Goal: Task Accomplishment & Management: Manage account settings

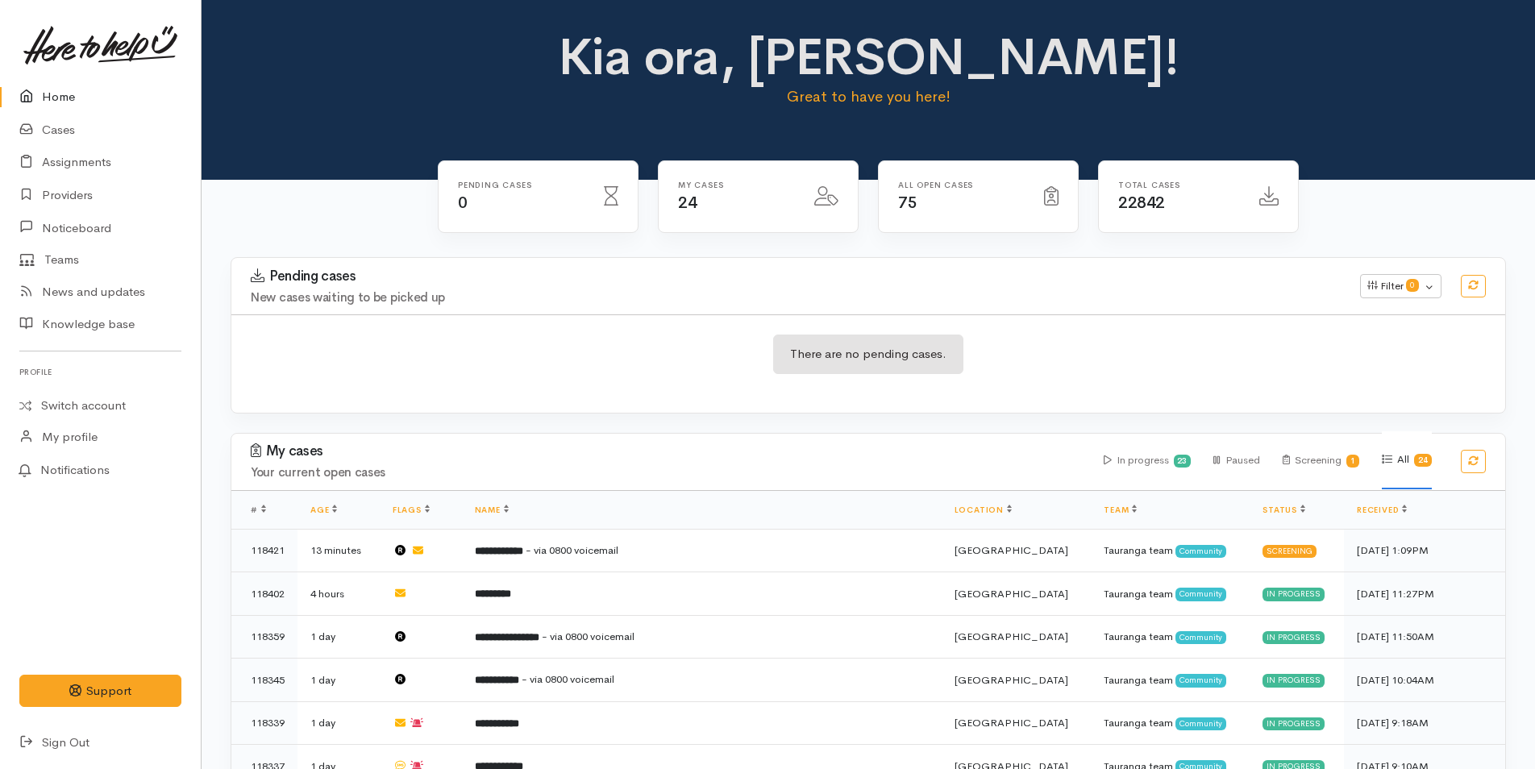
drag, startPoint x: 0, startPoint y: 0, endPoint x: 59, endPoint y: 87, distance: 105.1
click at [59, 87] on link "Home" at bounding box center [100, 97] width 201 height 33
click at [52, 77] on link at bounding box center [100, 45] width 162 height 71
click at [61, 94] on link "Home" at bounding box center [100, 97] width 201 height 33
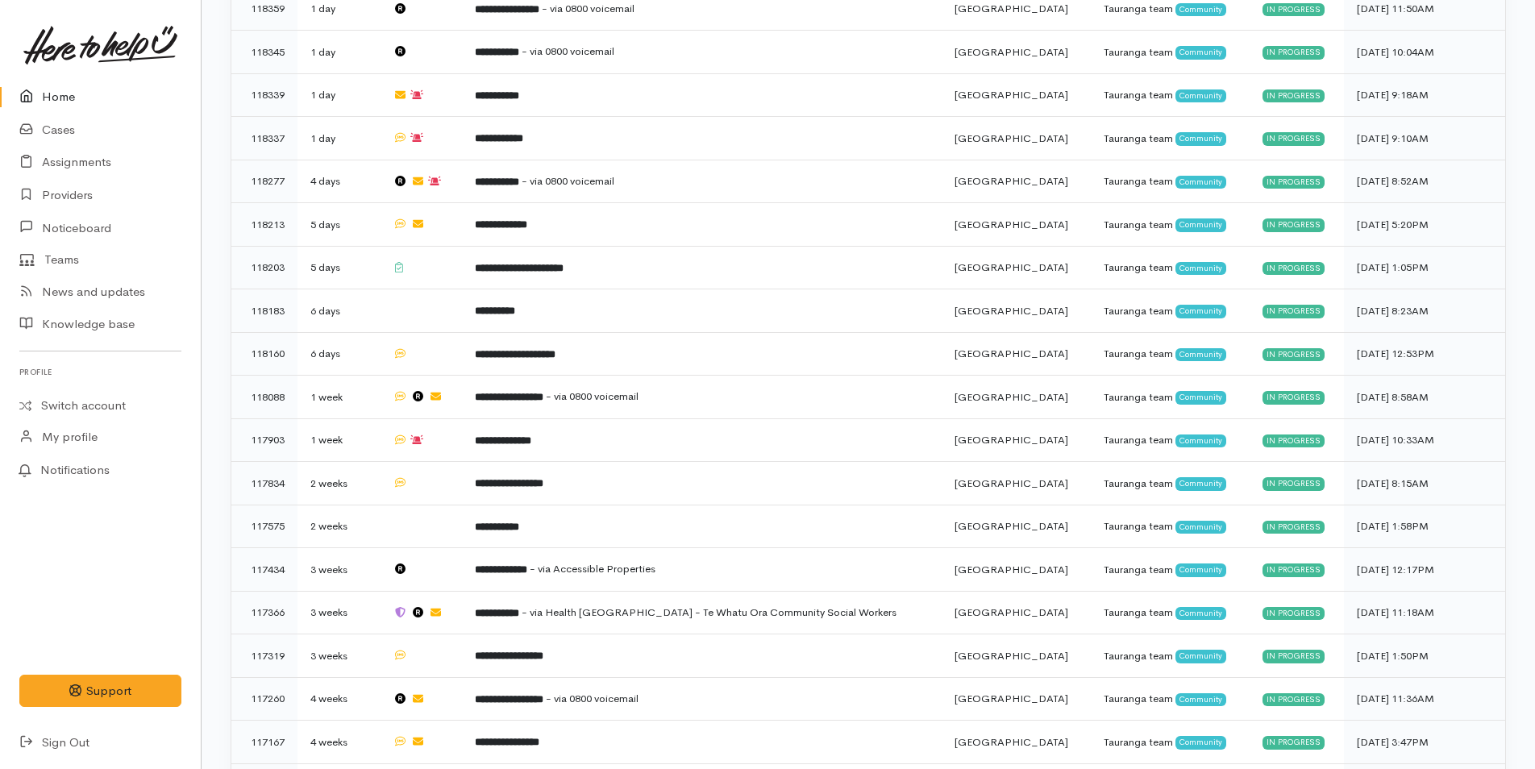
scroll to position [672, 0]
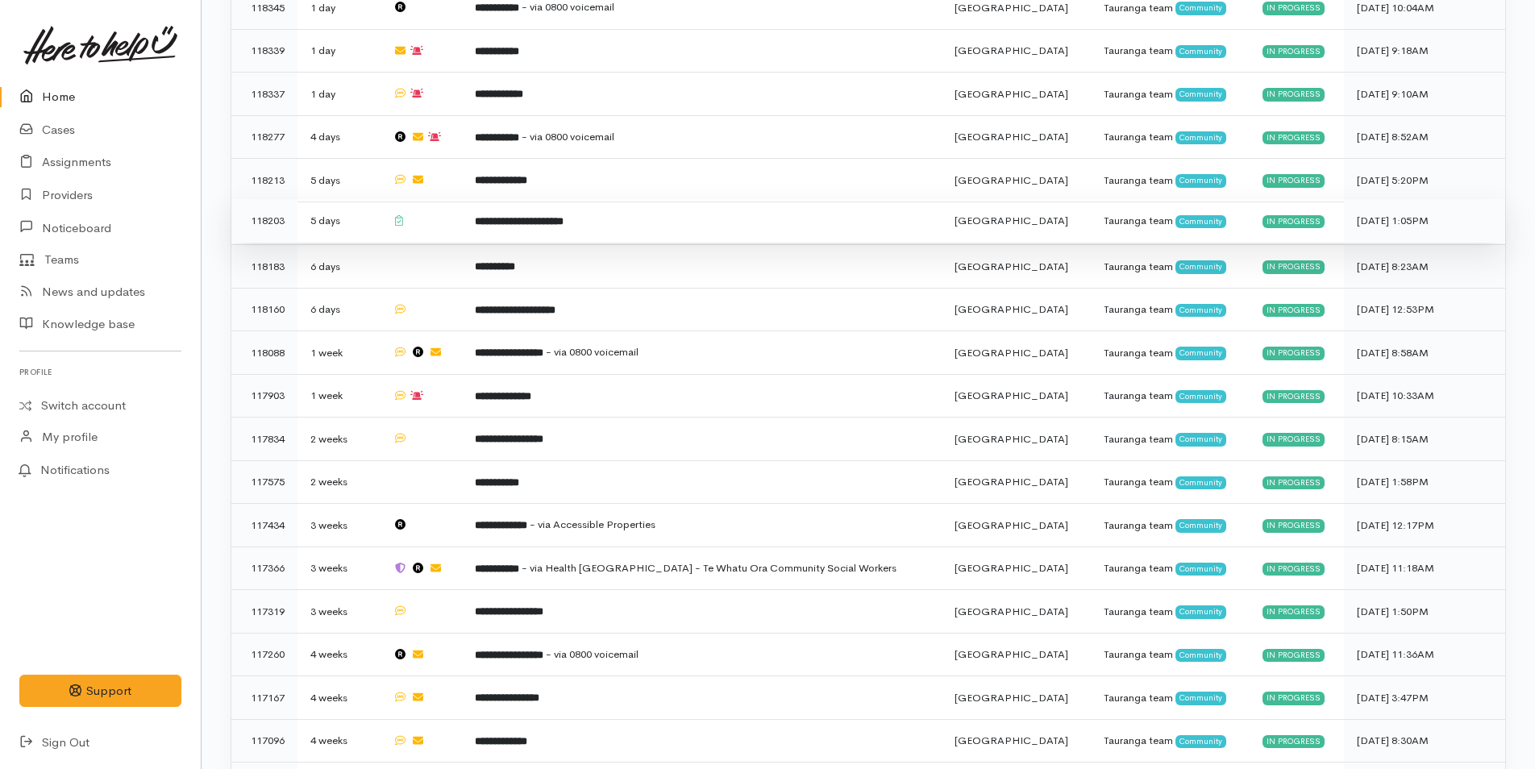
click at [564, 216] on b "**********" at bounding box center [519, 221] width 89 height 10
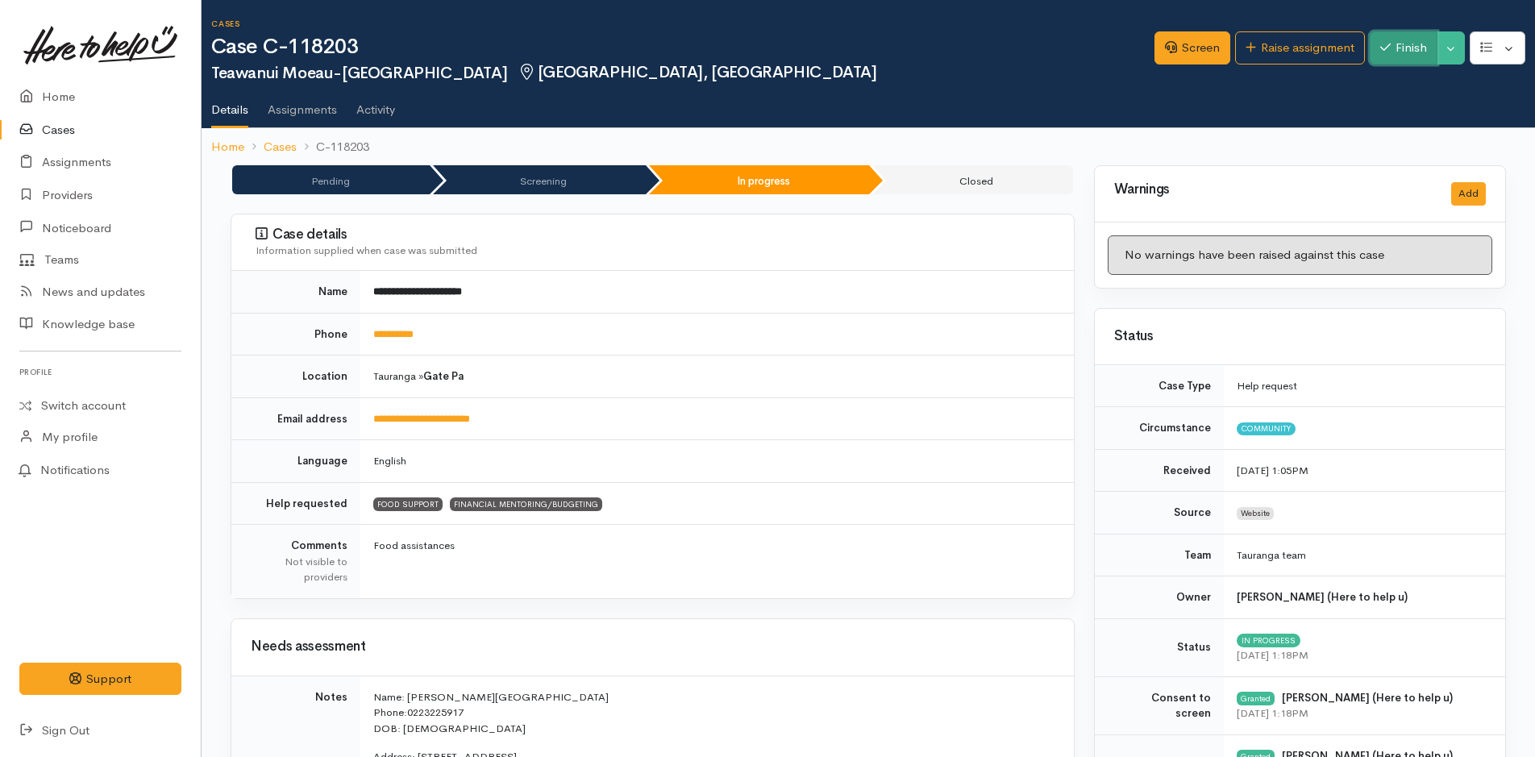
click at [1379, 40] on button "Finish" at bounding box center [1404, 47] width 68 height 33
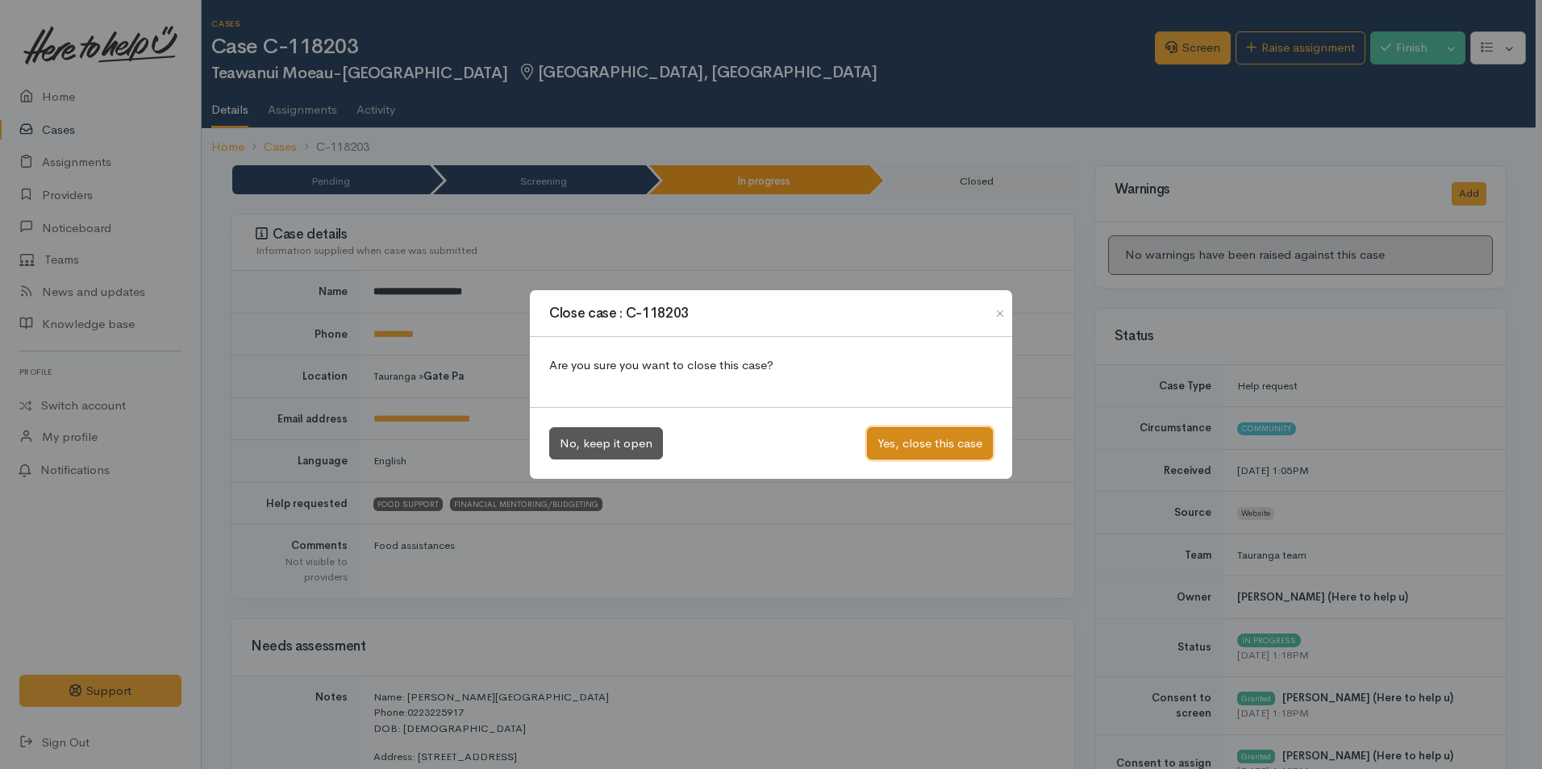
click at [924, 437] on button "Yes, close this case" at bounding box center [930, 443] width 126 height 33
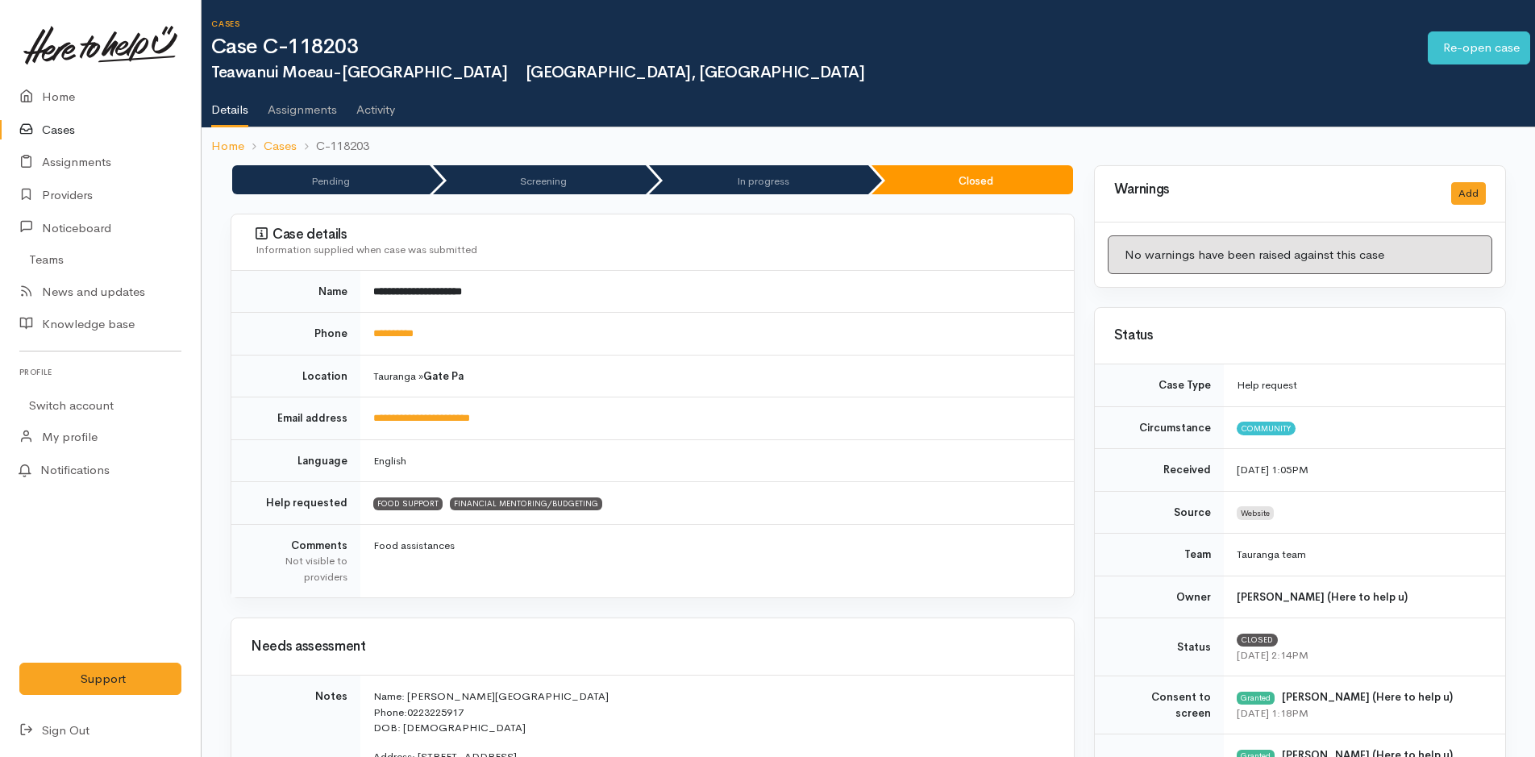
click at [38, 96] on icon at bounding box center [30, 97] width 23 height 20
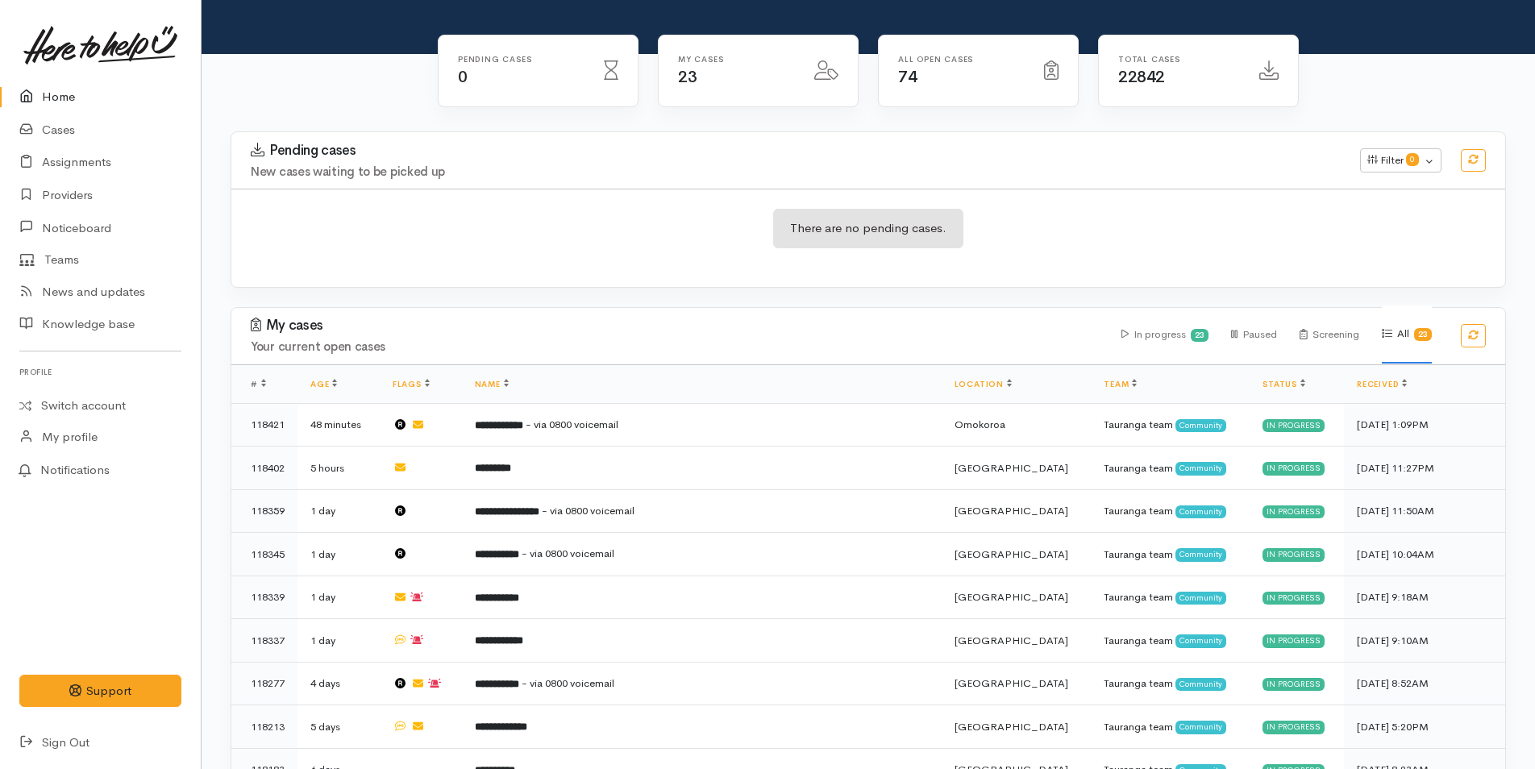
scroll to position [161, 0]
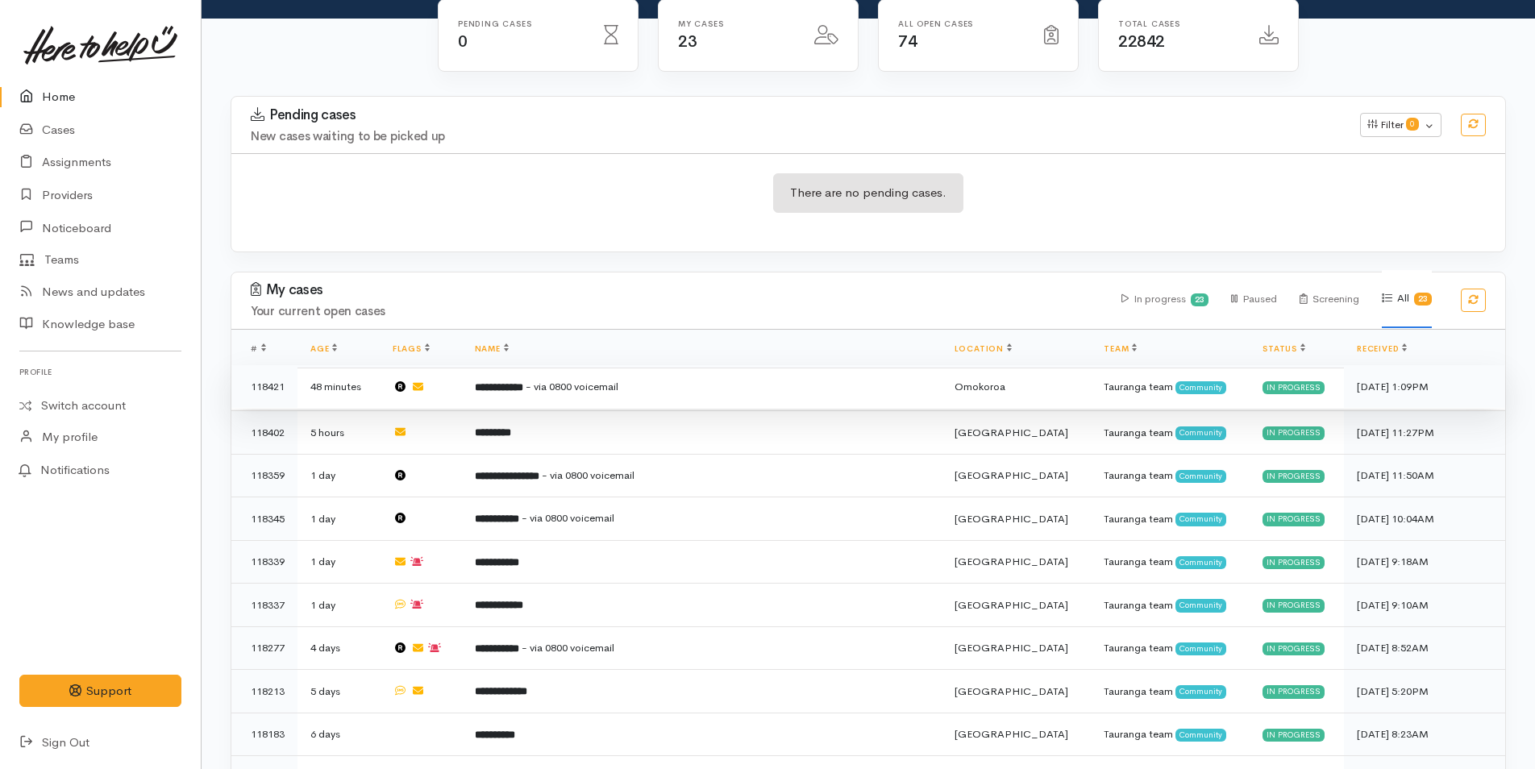
click at [729, 381] on td "**********" at bounding box center [702, 387] width 480 height 44
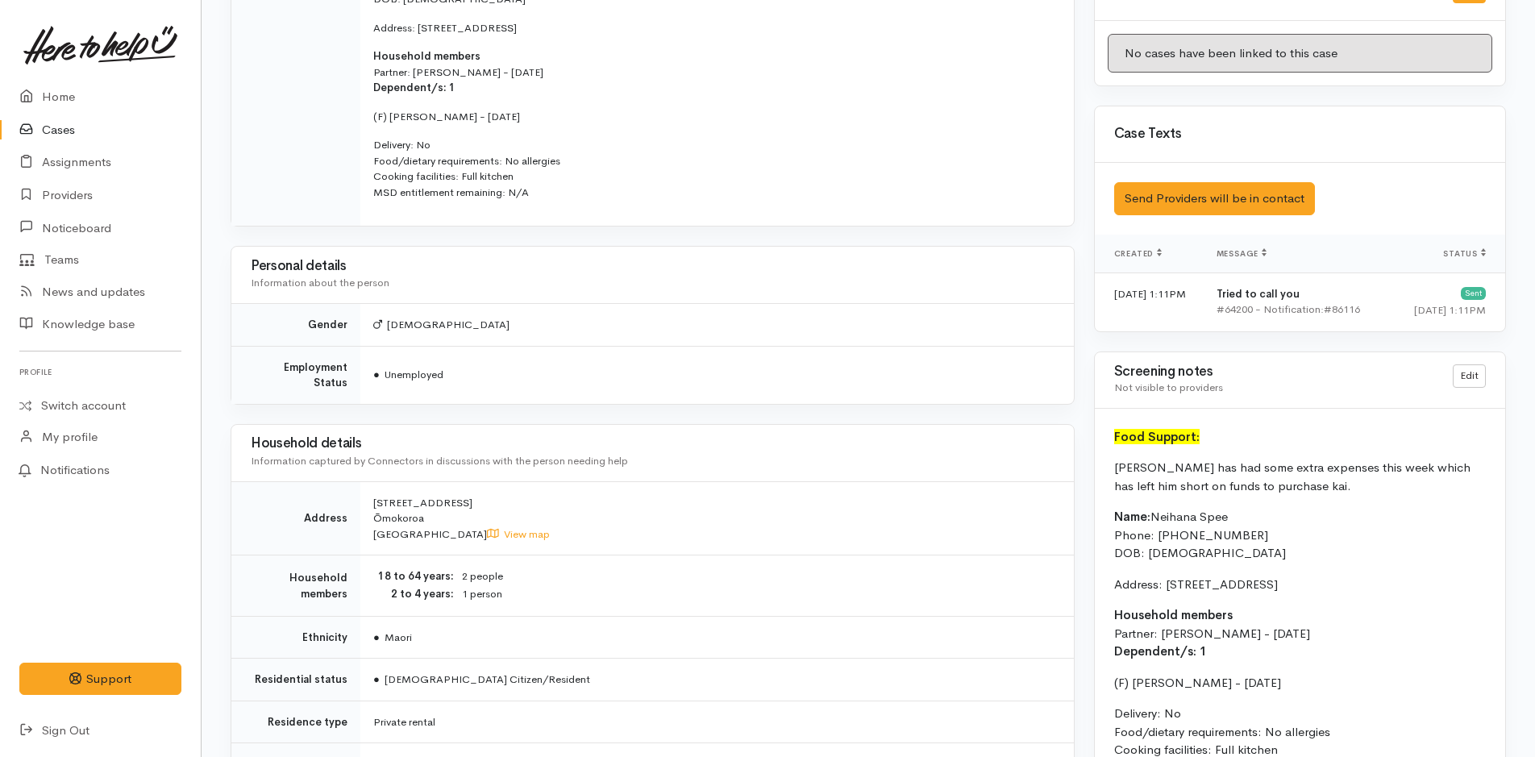
scroll to position [887, 0]
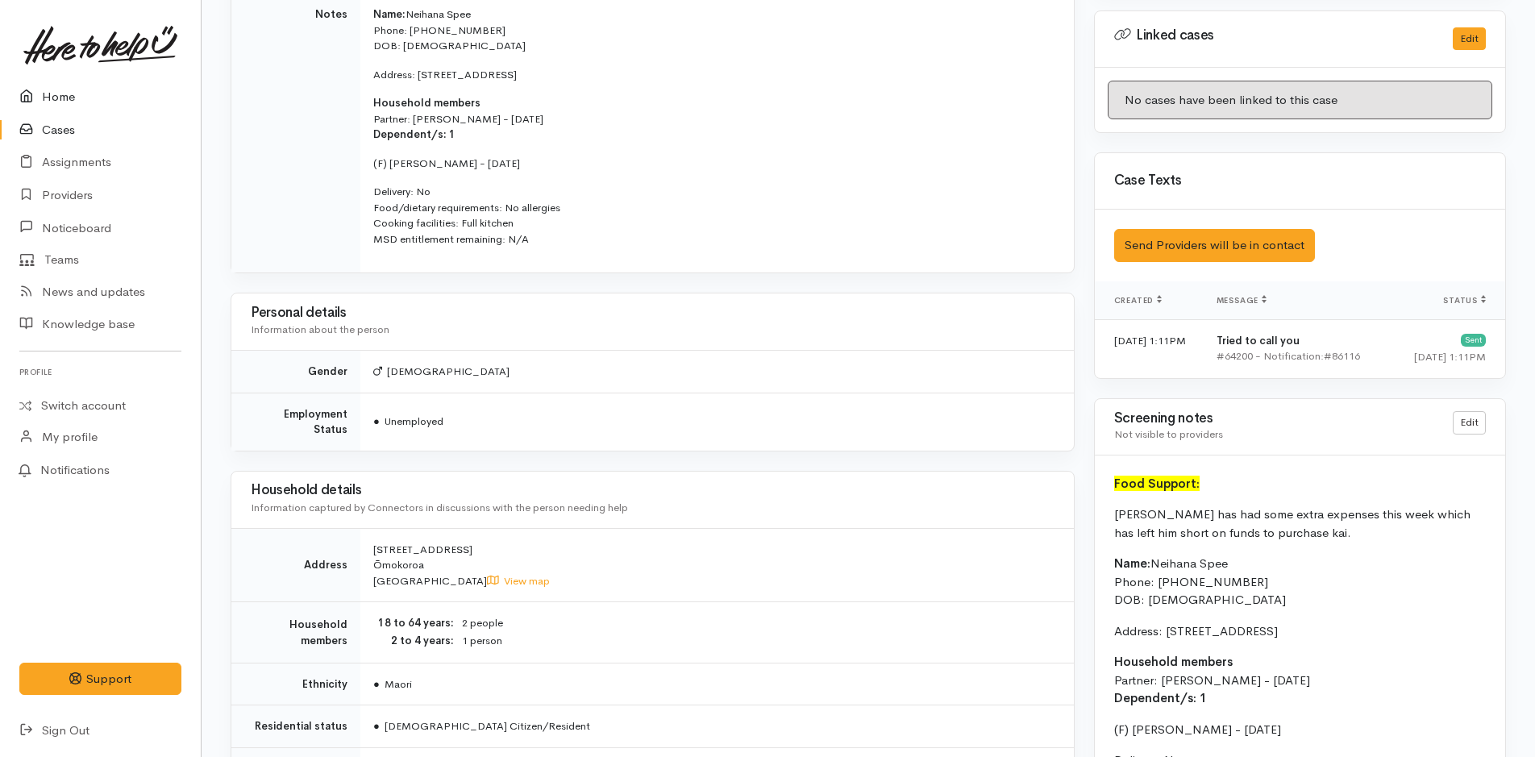
click at [56, 84] on link "Home" at bounding box center [100, 97] width 201 height 33
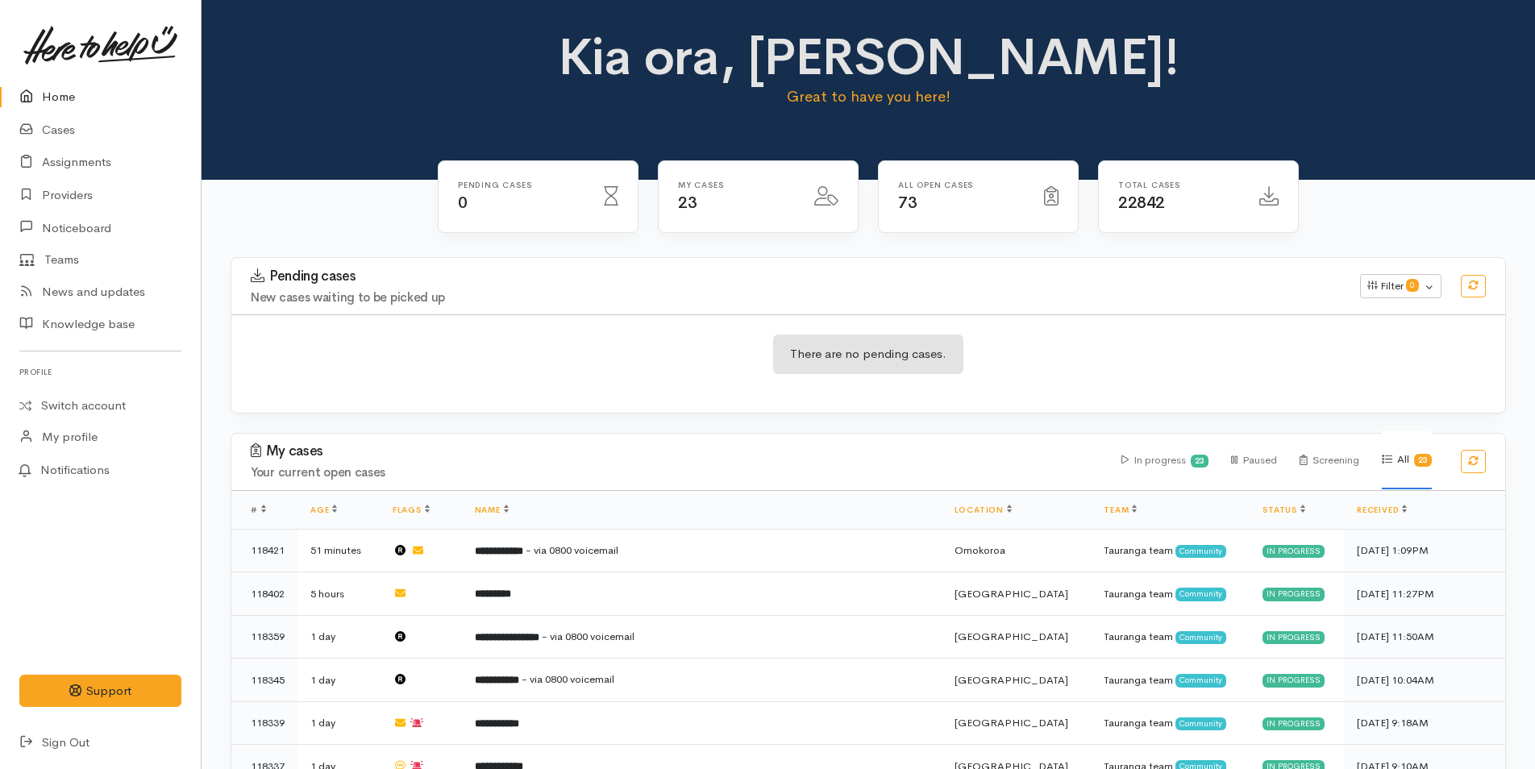
scroll to position [484, 0]
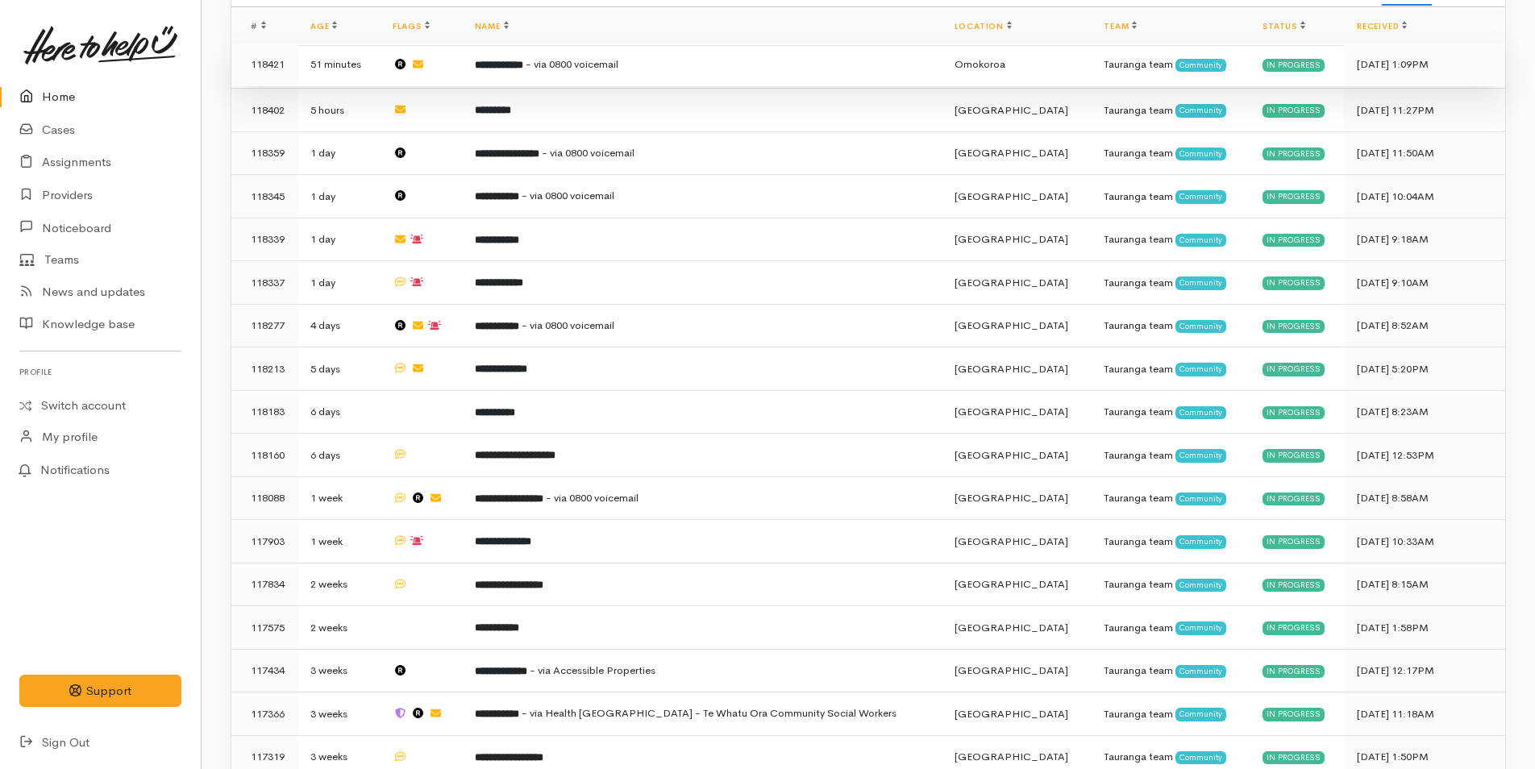
click at [523, 62] on b "**********" at bounding box center [499, 65] width 48 height 10
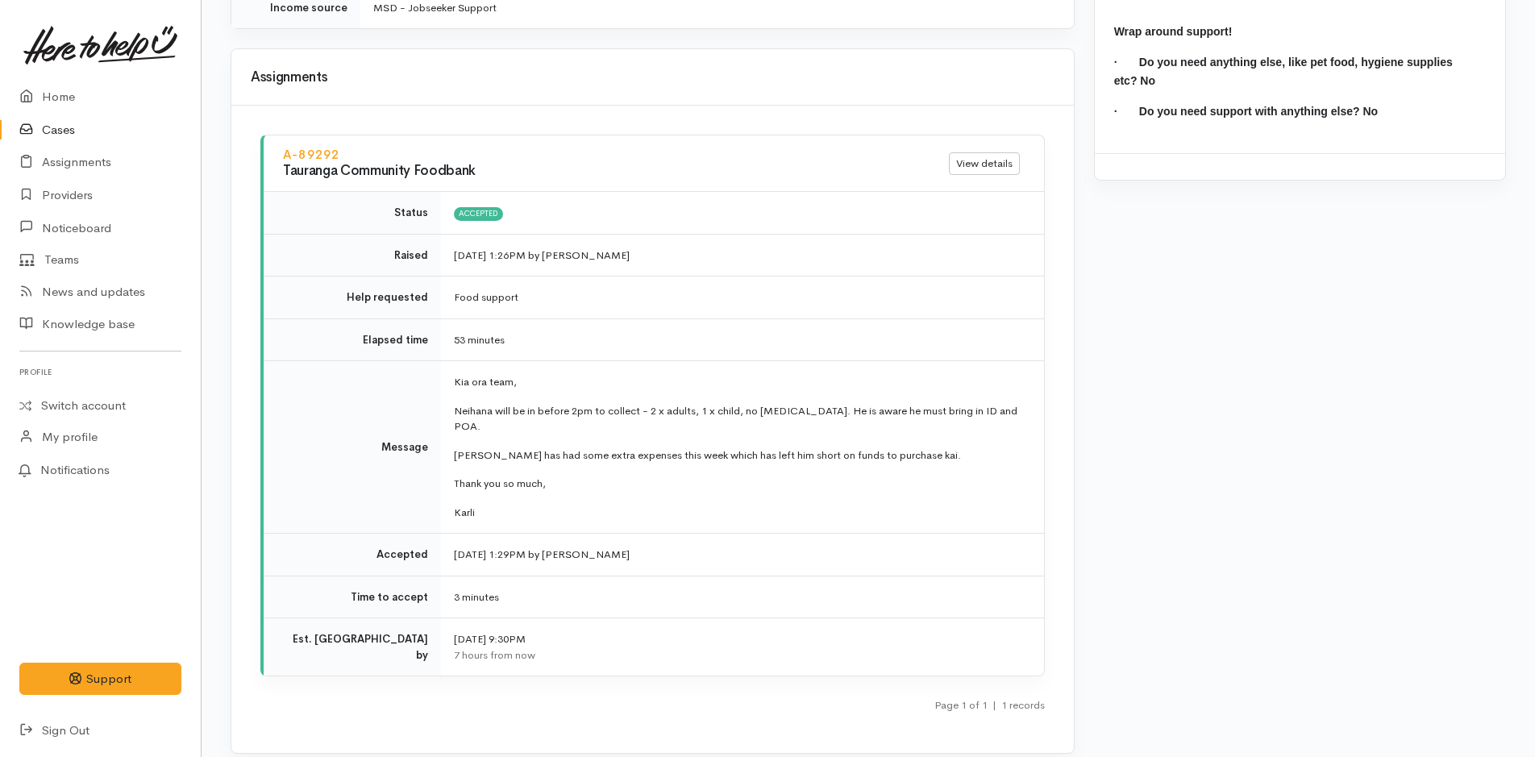
scroll to position [1774, 0]
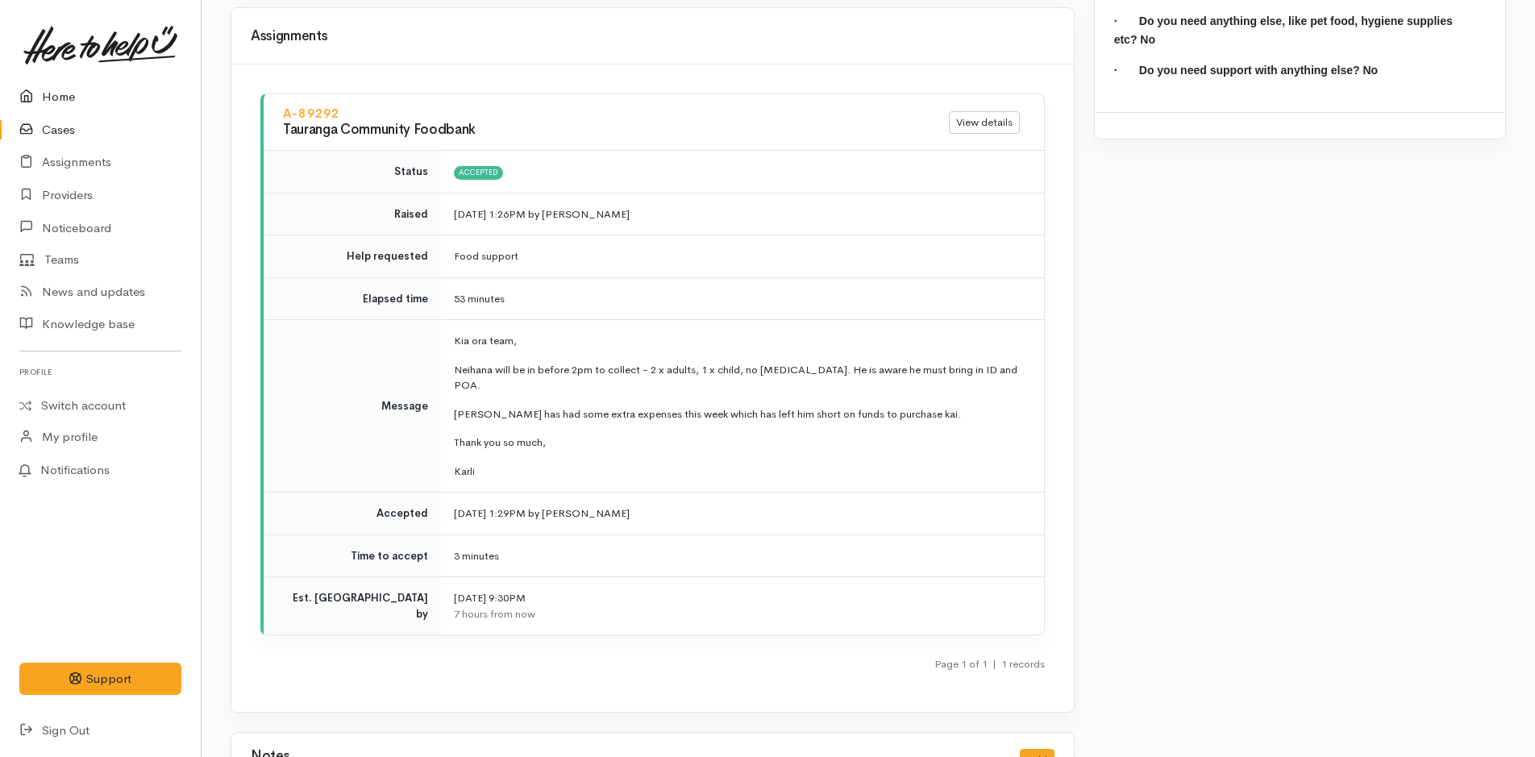
click at [60, 94] on link "Home" at bounding box center [100, 97] width 201 height 33
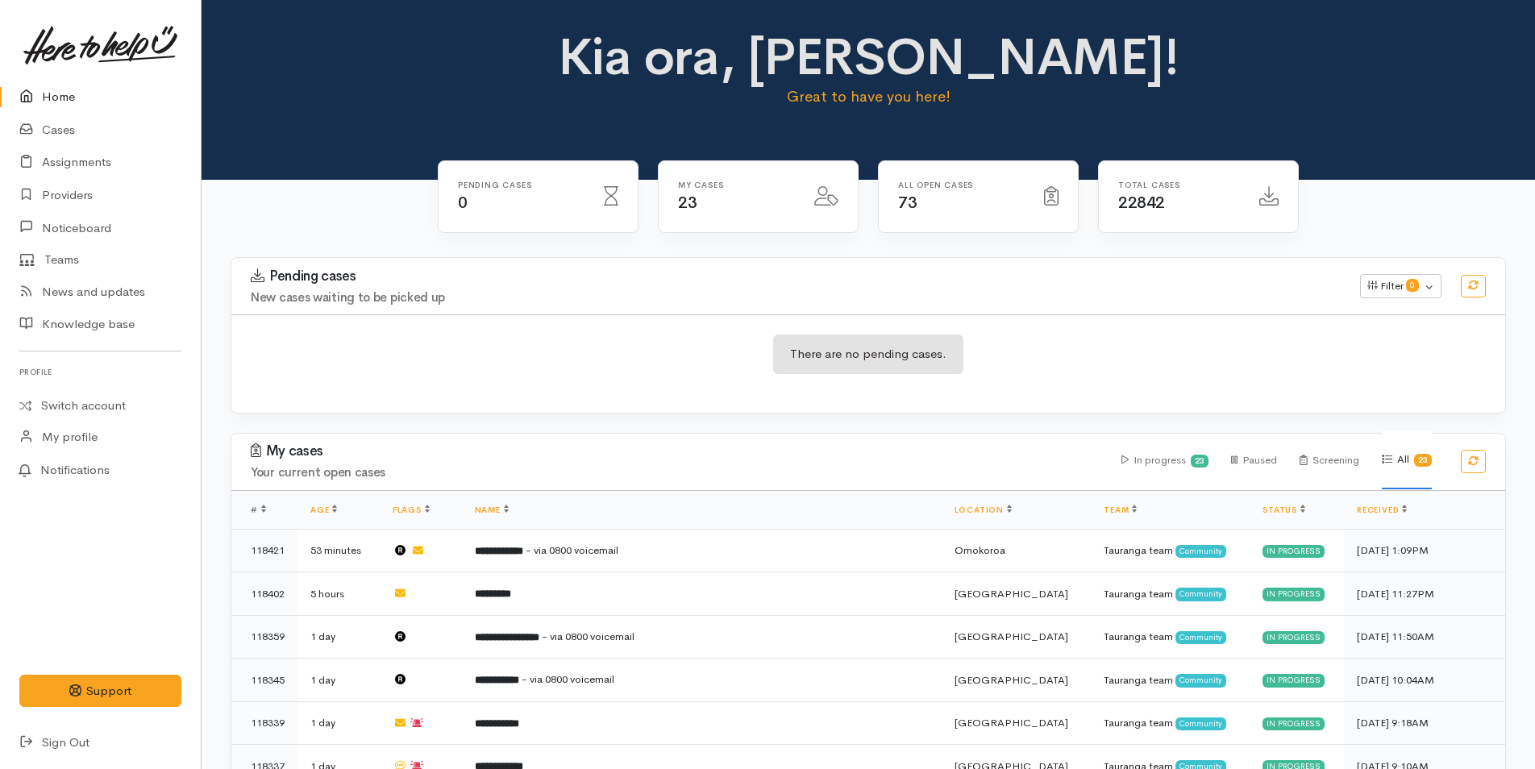
click at [74, 102] on link "Home" at bounding box center [100, 97] width 201 height 33
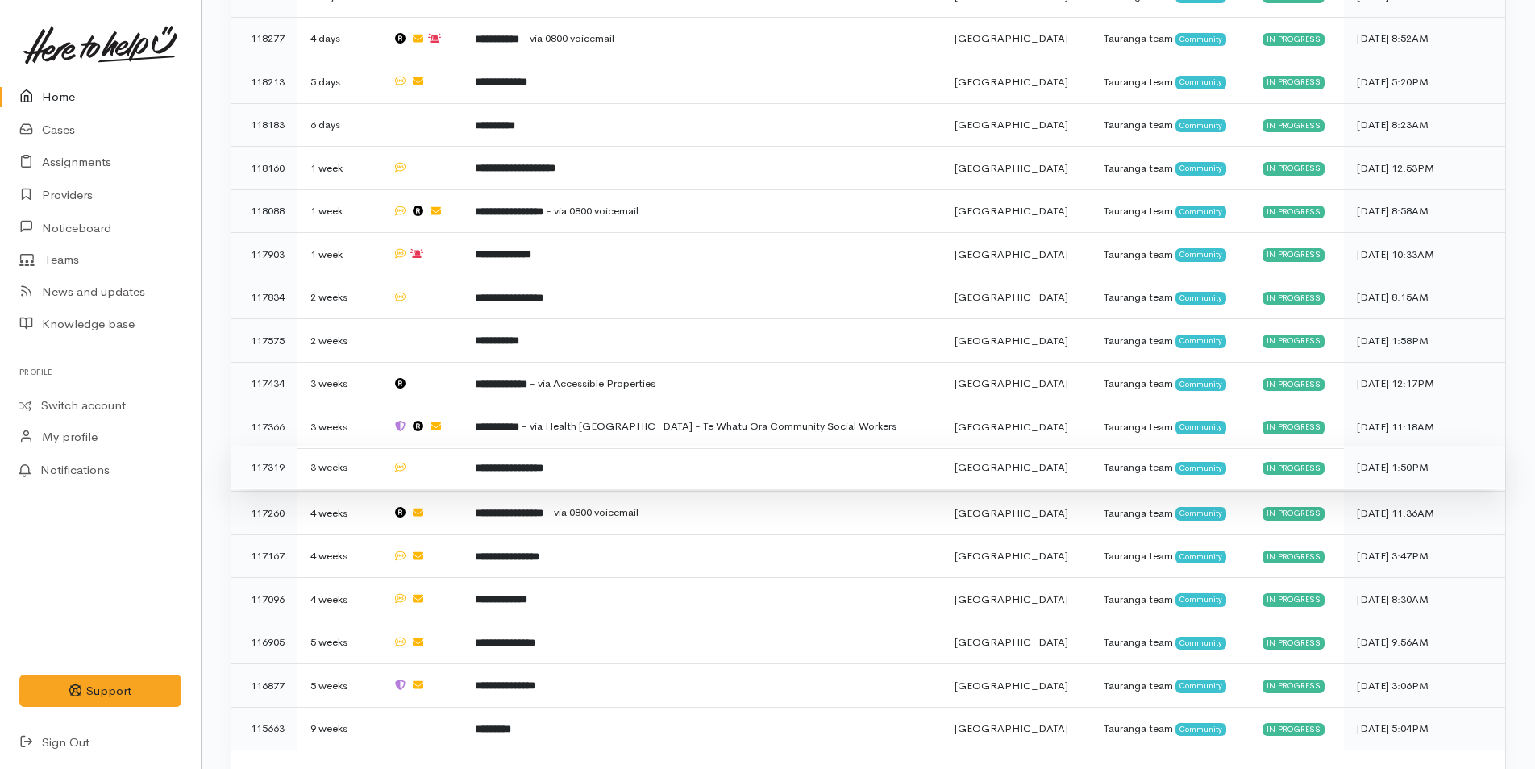
scroll to position [795, 0]
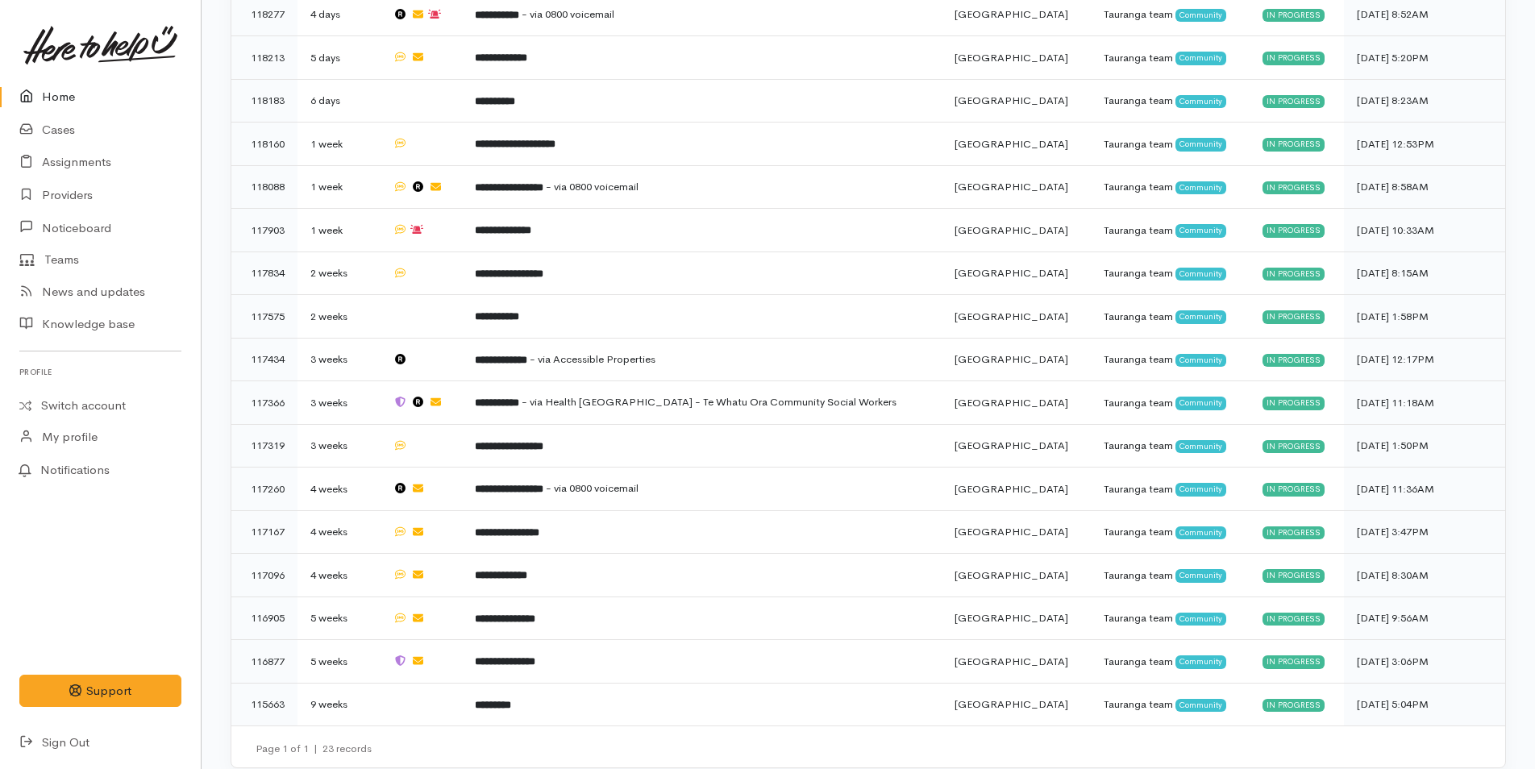
click at [58, 99] on link "Home" at bounding box center [100, 97] width 201 height 33
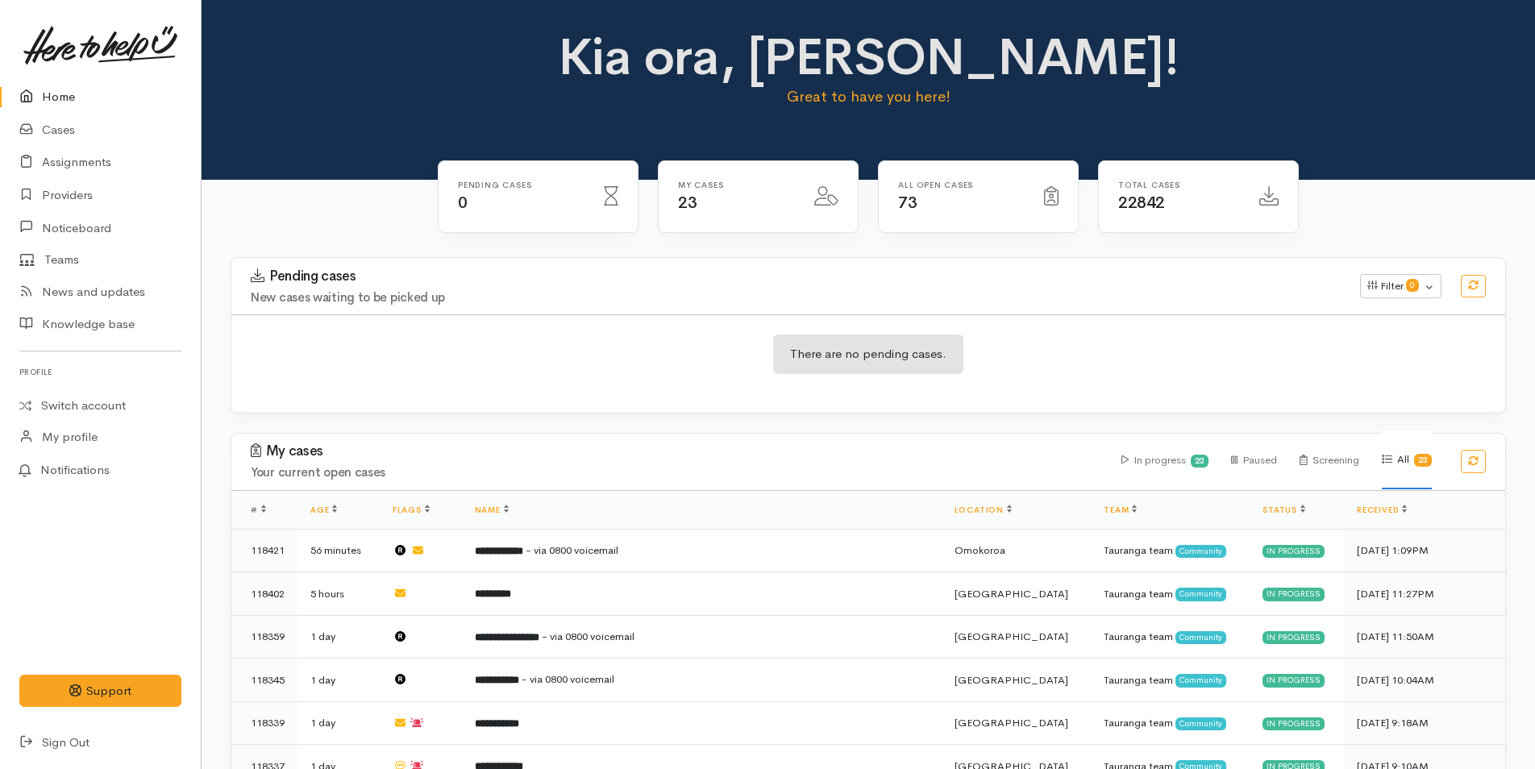
click at [56, 91] on link "Home" at bounding box center [100, 97] width 201 height 33
click at [44, 98] on link "Home" at bounding box center [100, 97] width 201 height 33
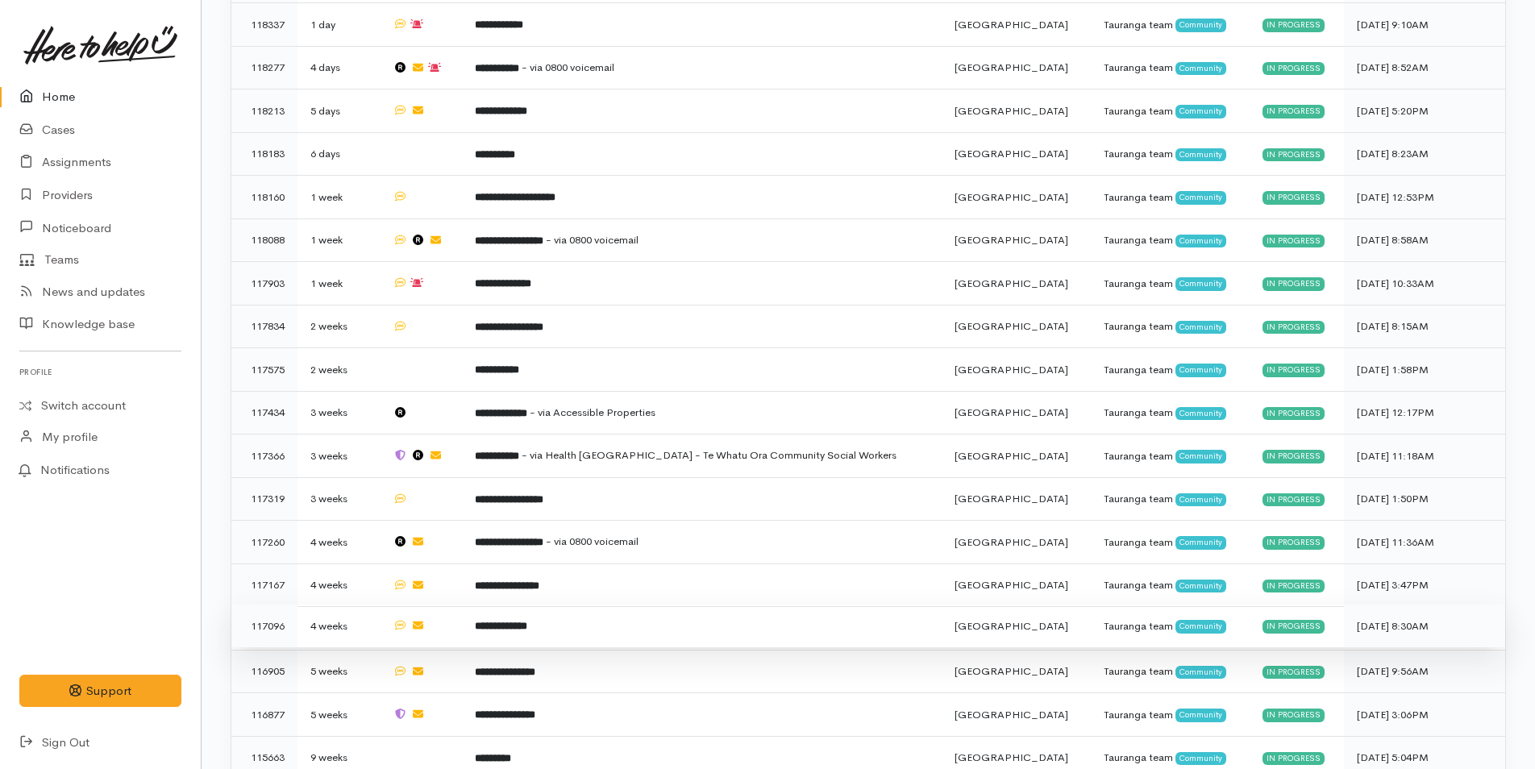
scroll to position [795, 0]
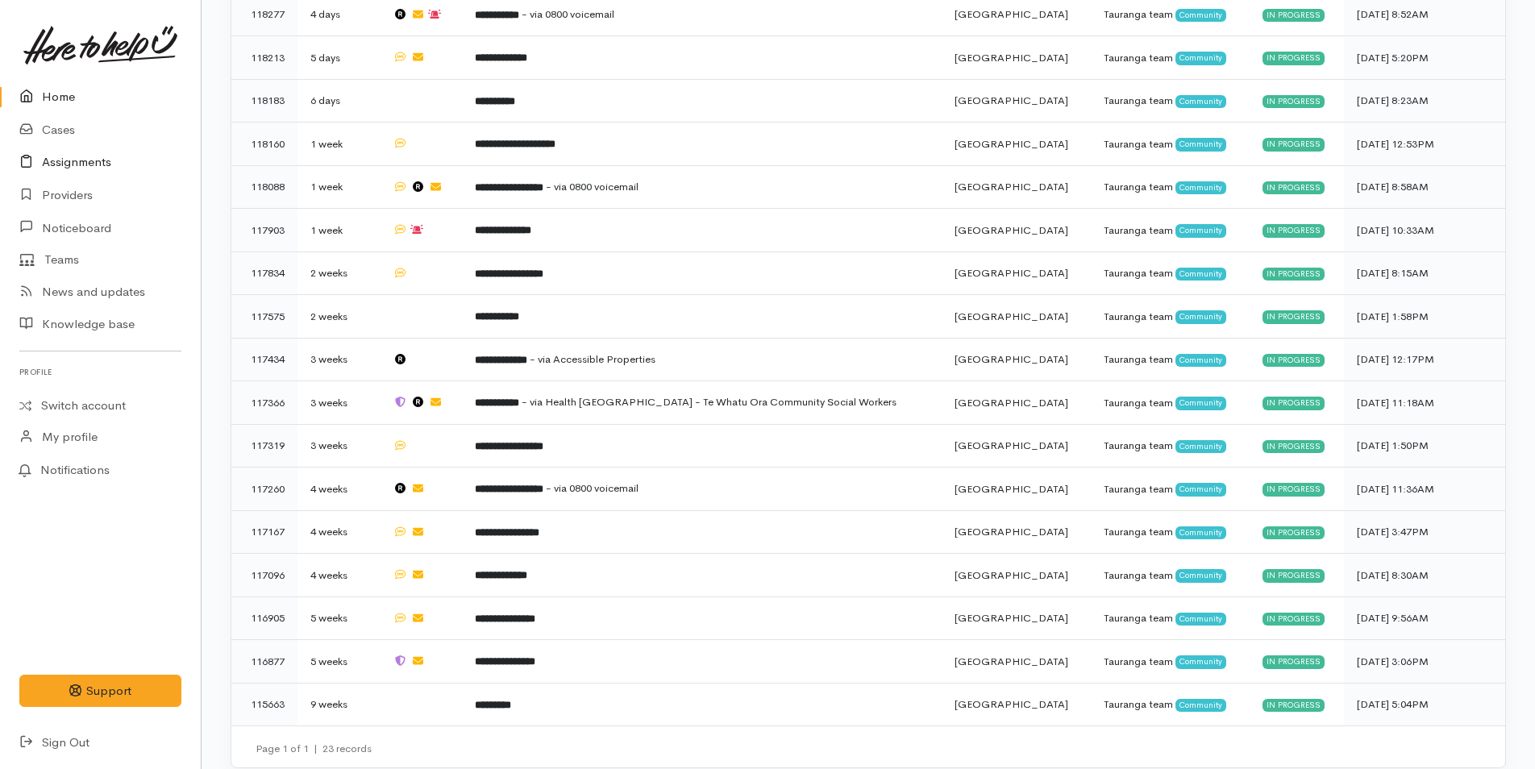
drag, startPoint x: 63, startPoint y: 109, endPoint x: 3, endPoint y: 164, distance: 81.6
click at [63, 108] on link "Home" at bounding box center [100, 97] width 201 height 33
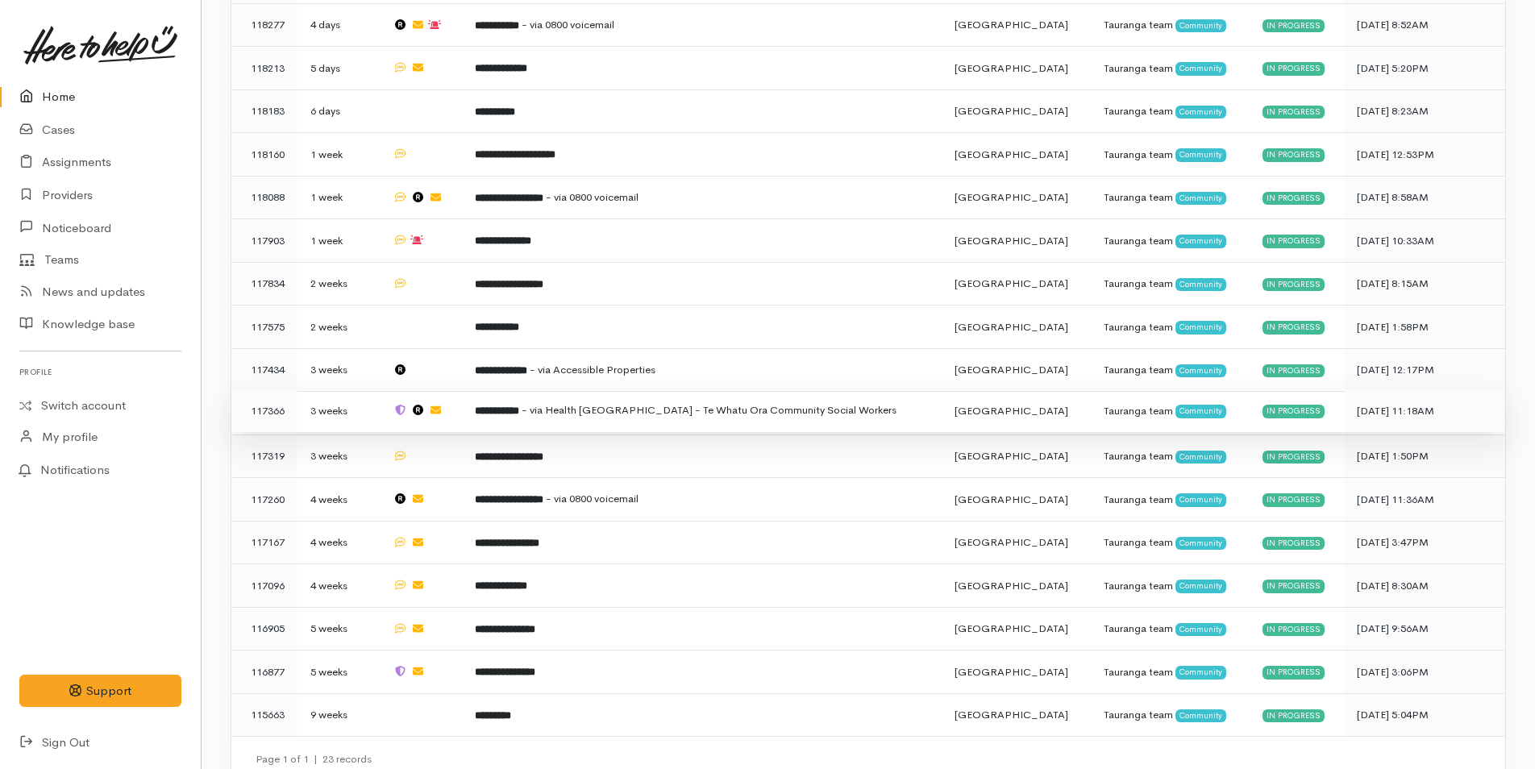
scroll to position [795, 0]
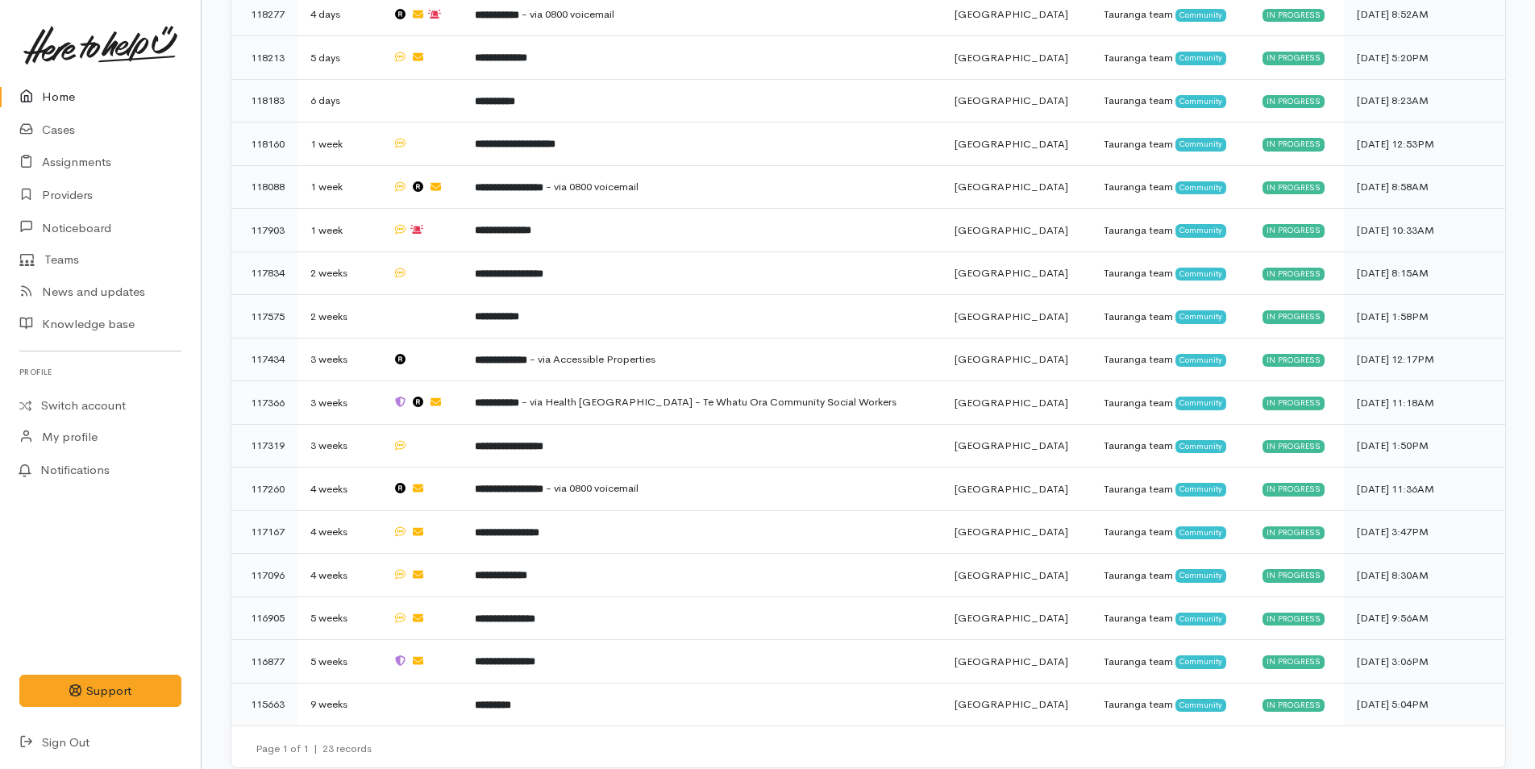
click at [54, 87] on link "Home" at bounding box center [100, 97] width 201 height 33
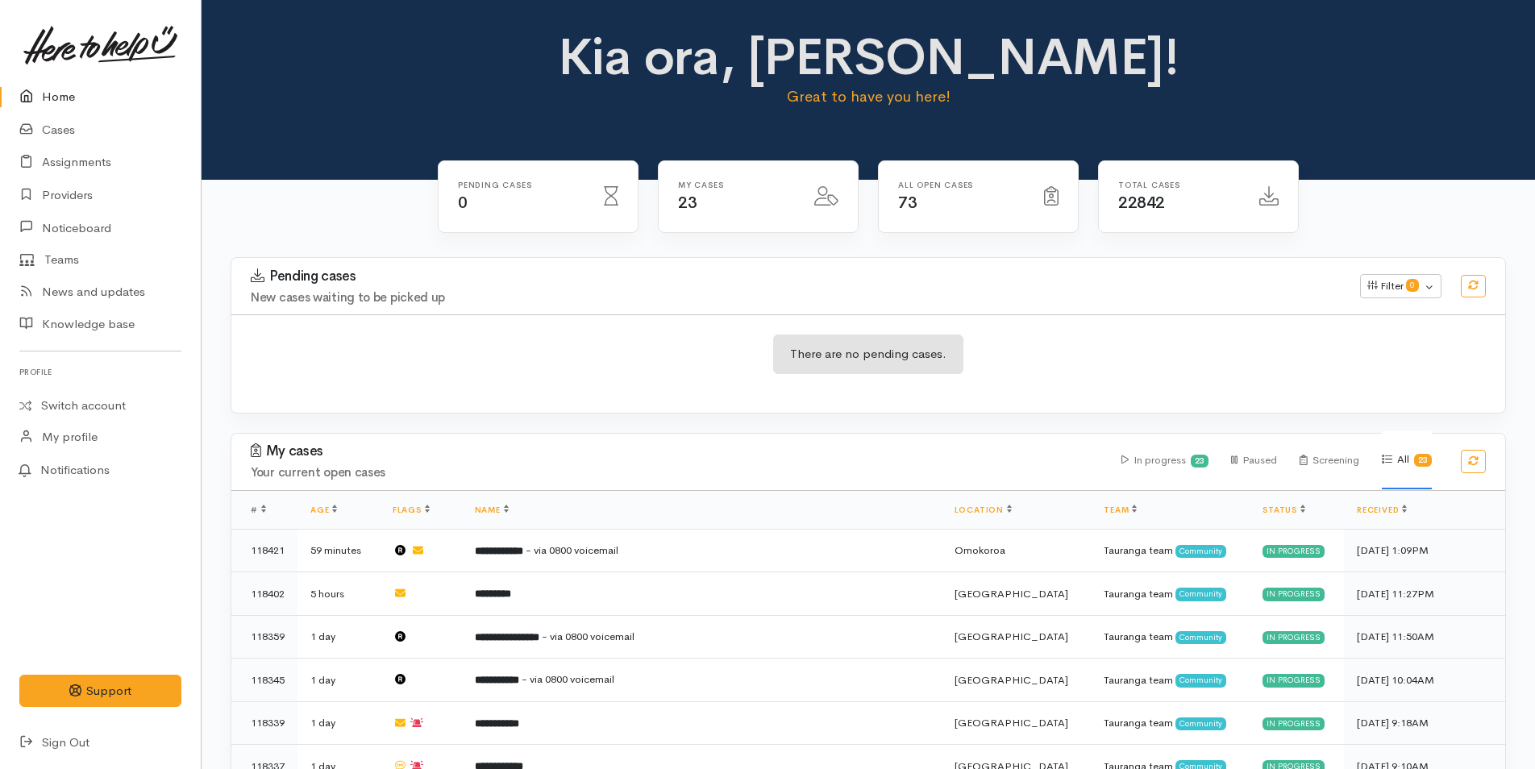
click at [49, 93] on link "Home" at bounding box center [100, 97] width 201 height 33
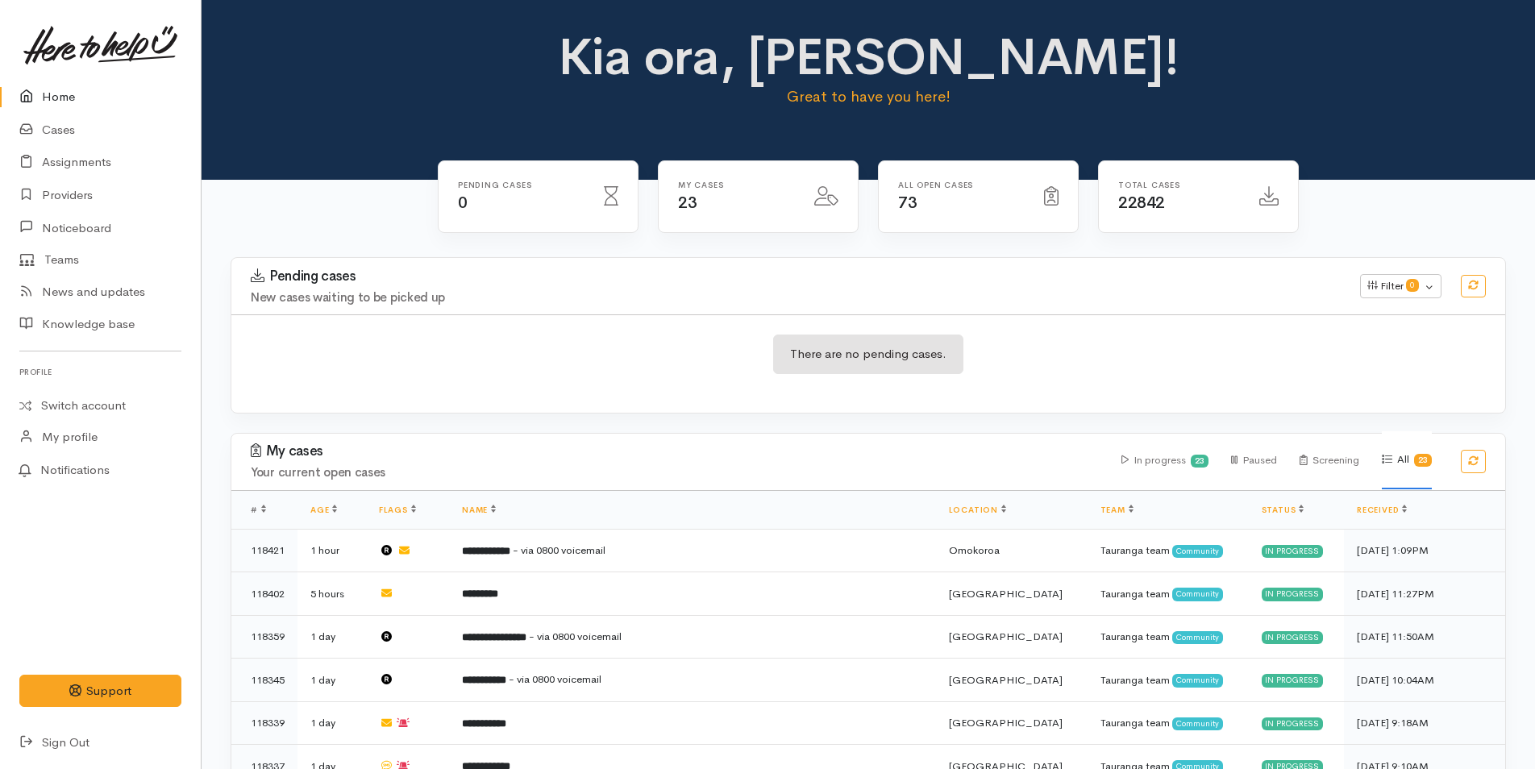
click at [49, 106] on link "Home" at bounding box center [100, 97] width 201 height 33
click at [74, 97] on link "Home" at bounding box center [100, 97] width 201 height 33
click at [51, 84] on link "Home" at bounding box center [100, 97] width 201 height 33
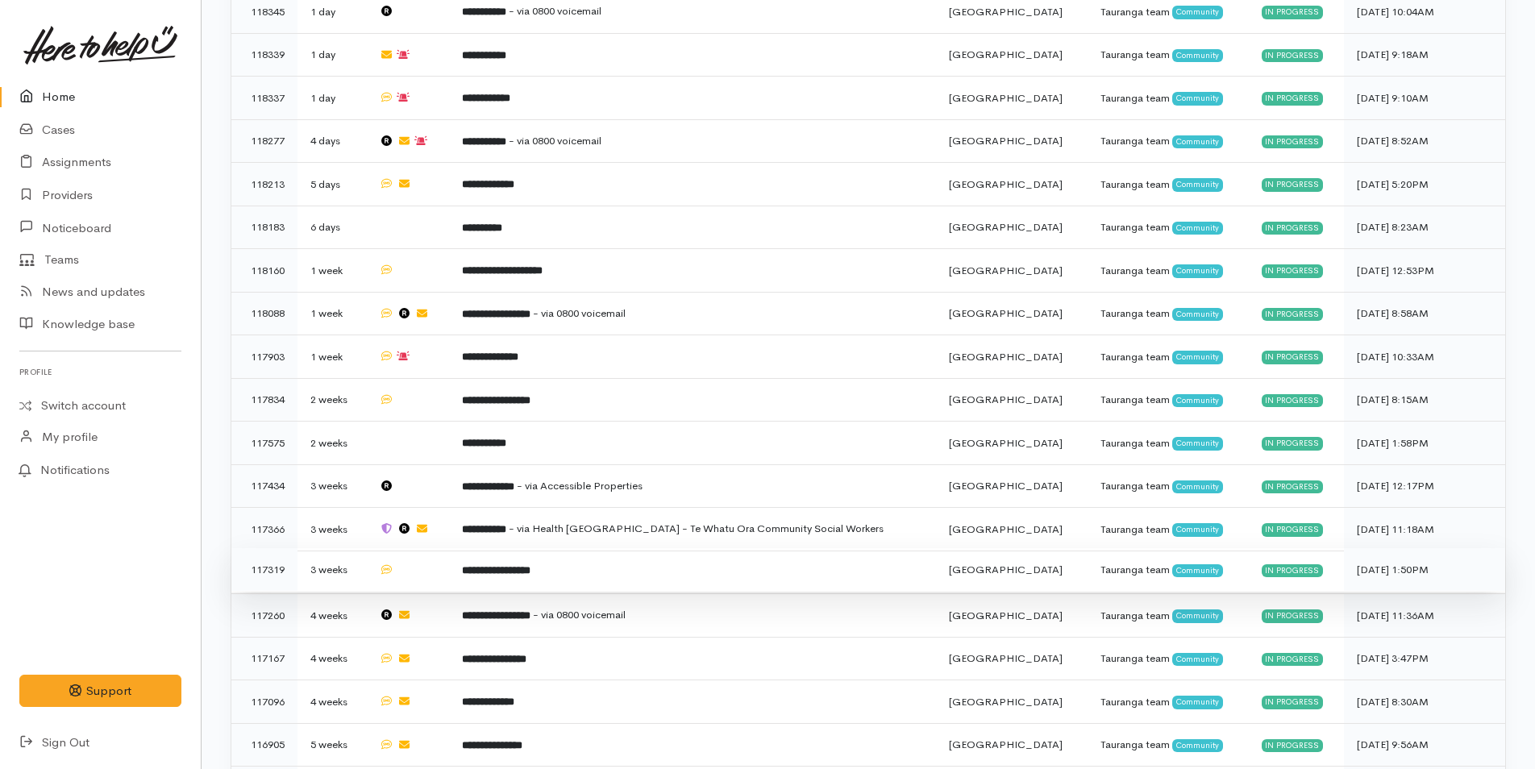
scroll to position [795, 0]
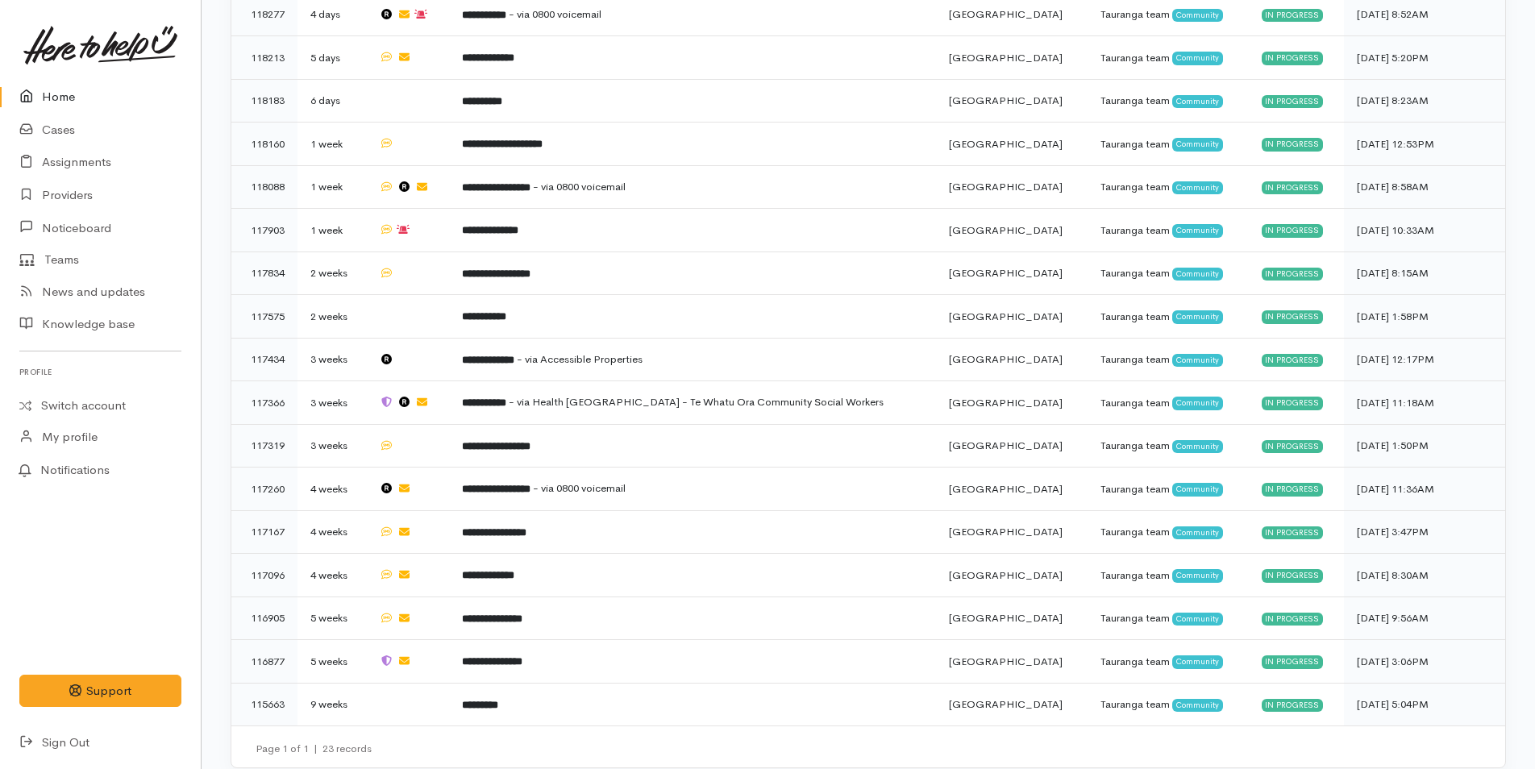
click at [54, 84] on link "Home" at bounding box center [100, 97] width 201 height 33
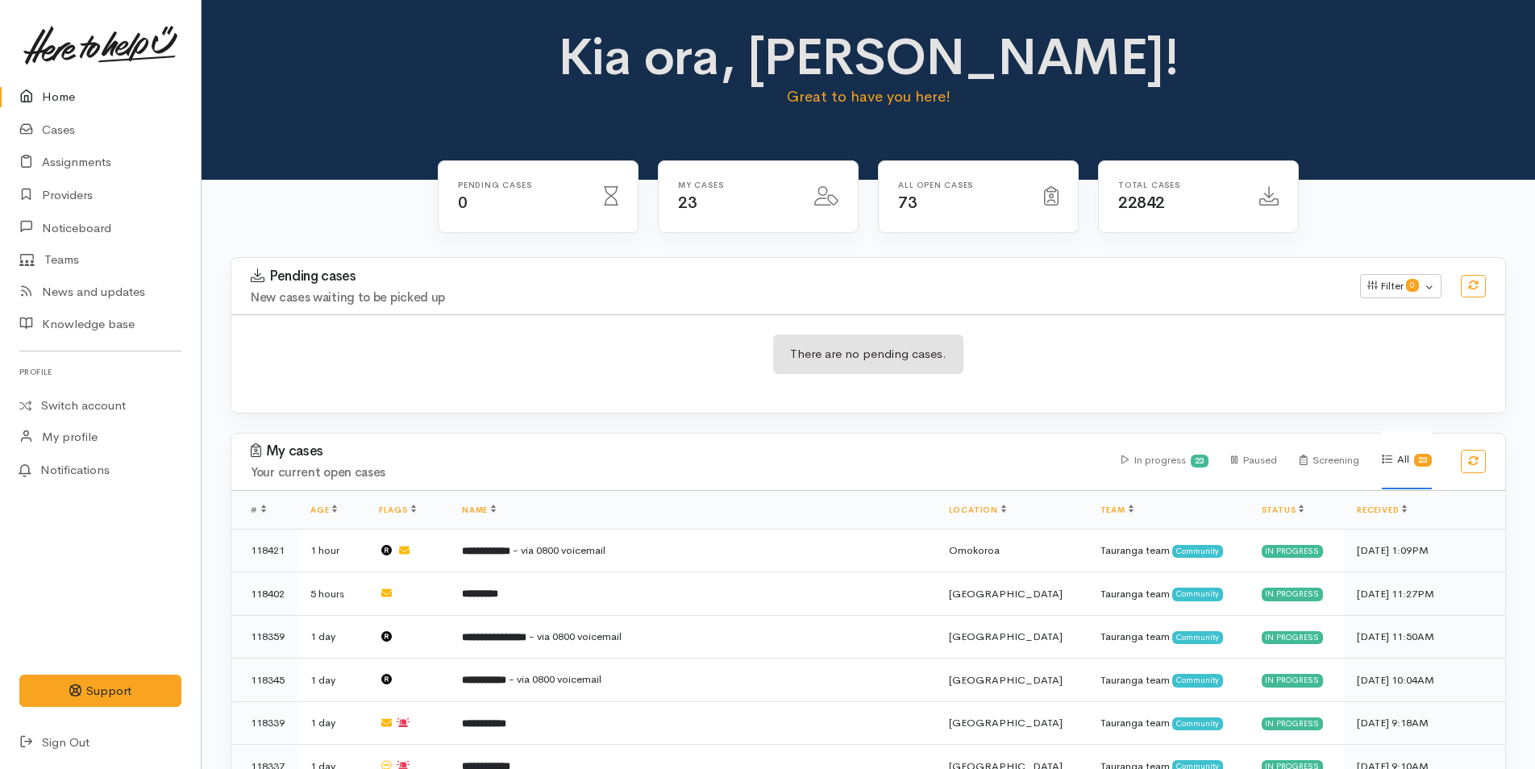
click at [60, 89] on link "Home" at bounding box center [100, 97] width 201 height 33
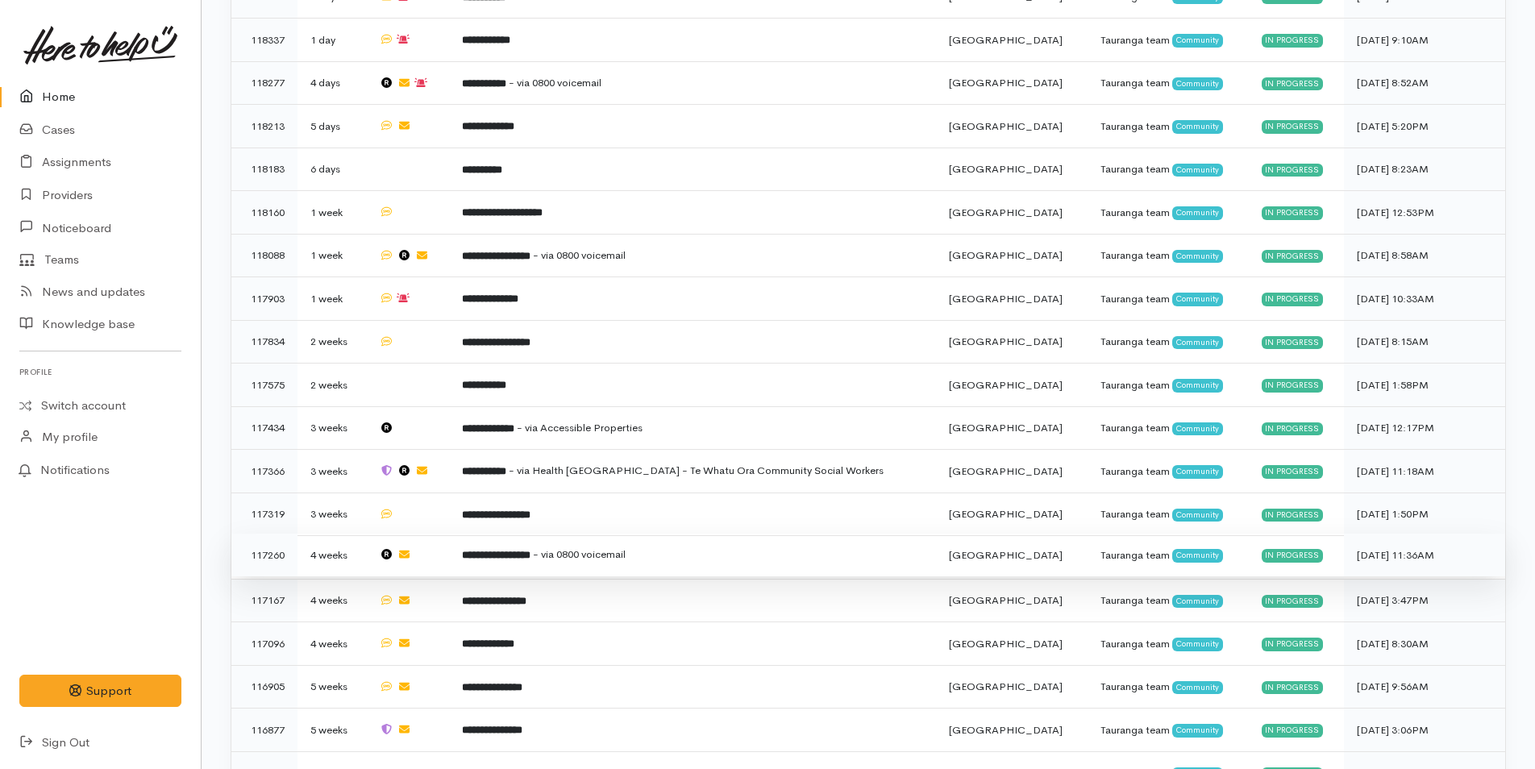
scroll to position [795, 0]
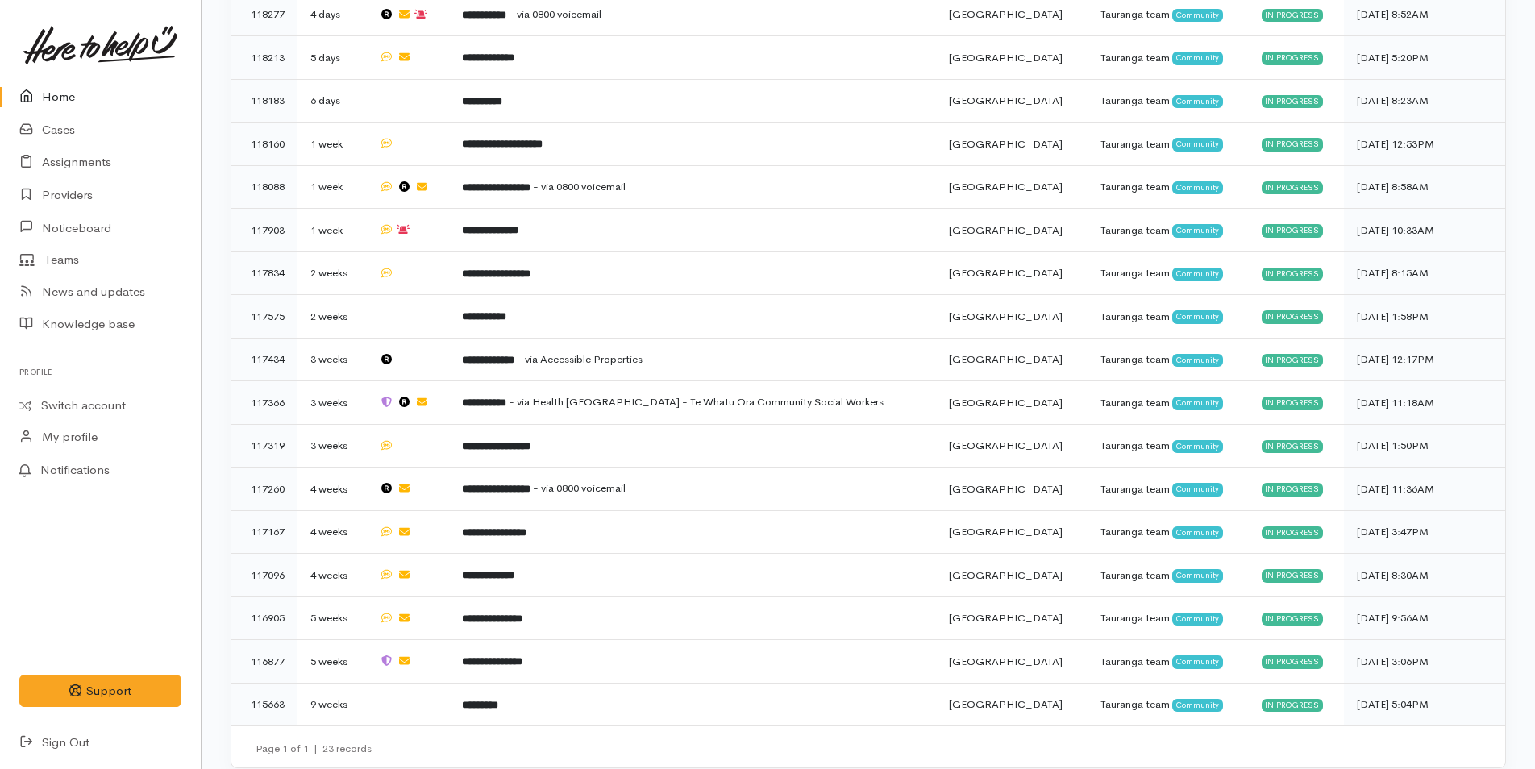
click at [86, 91] on link "Home" at bounding box center [100, 97] width 201 height 33
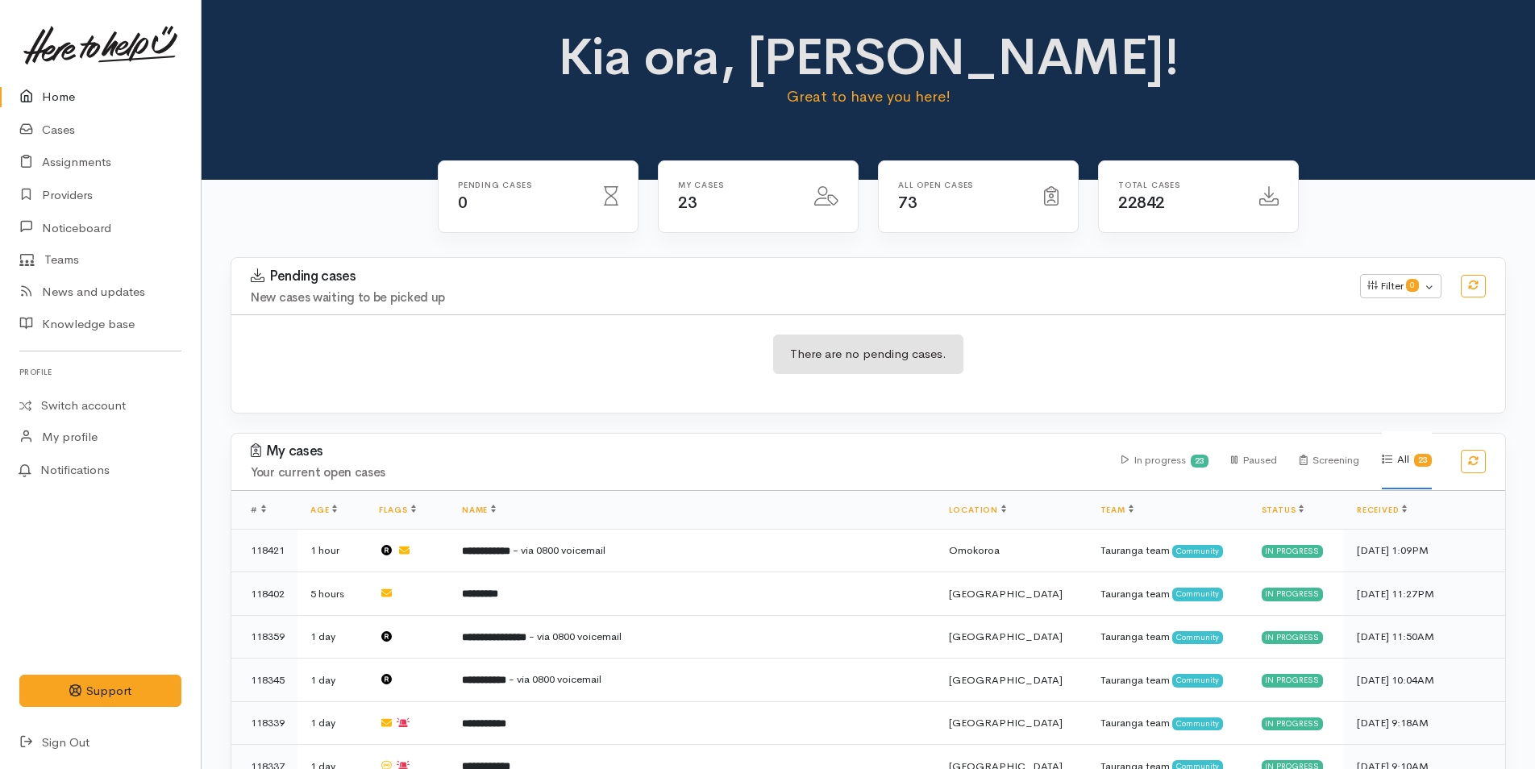
click at [52, 90] on link "Home" at bounding box center [100, 97] width 201 height 33
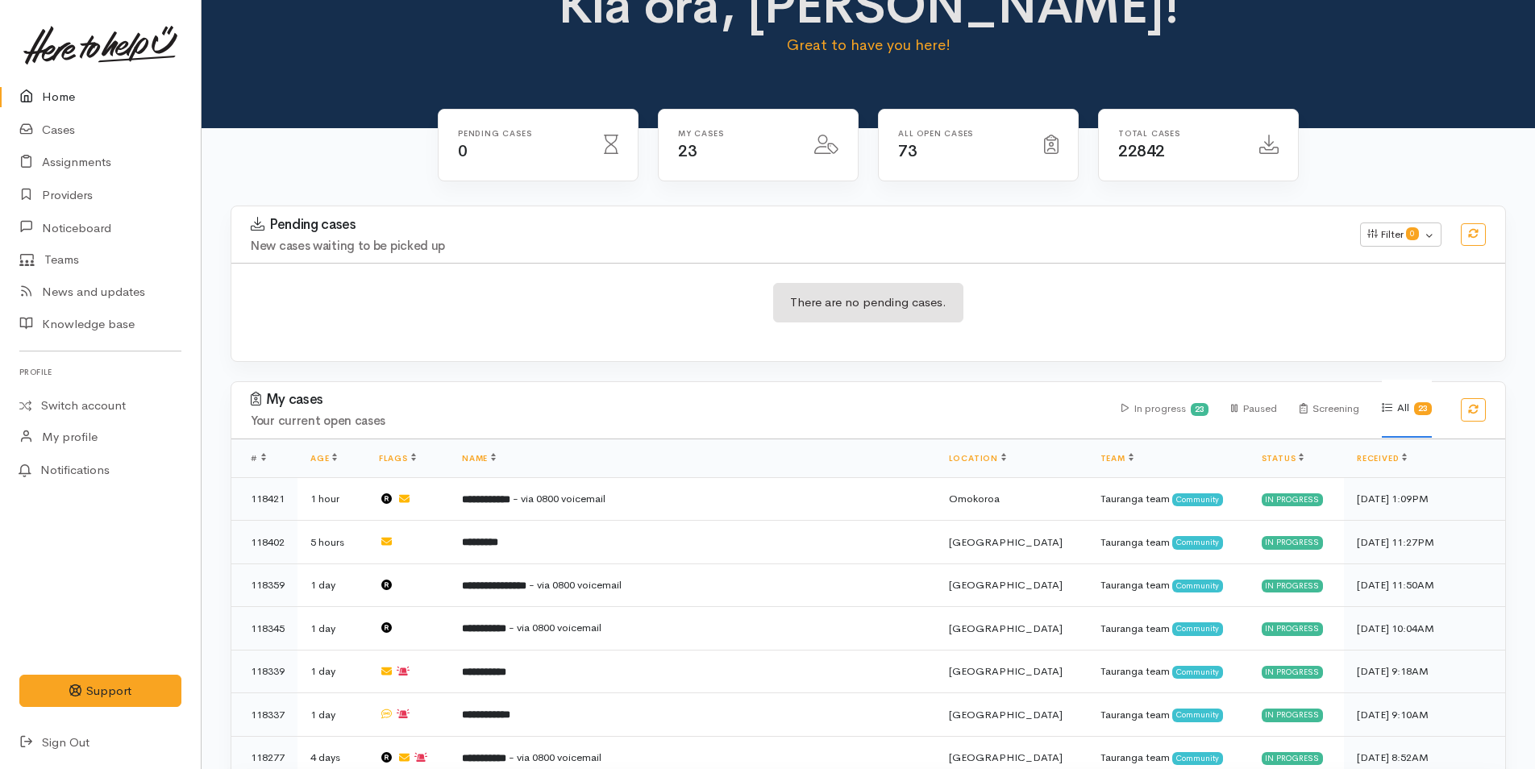
scroll to position [81, 0]
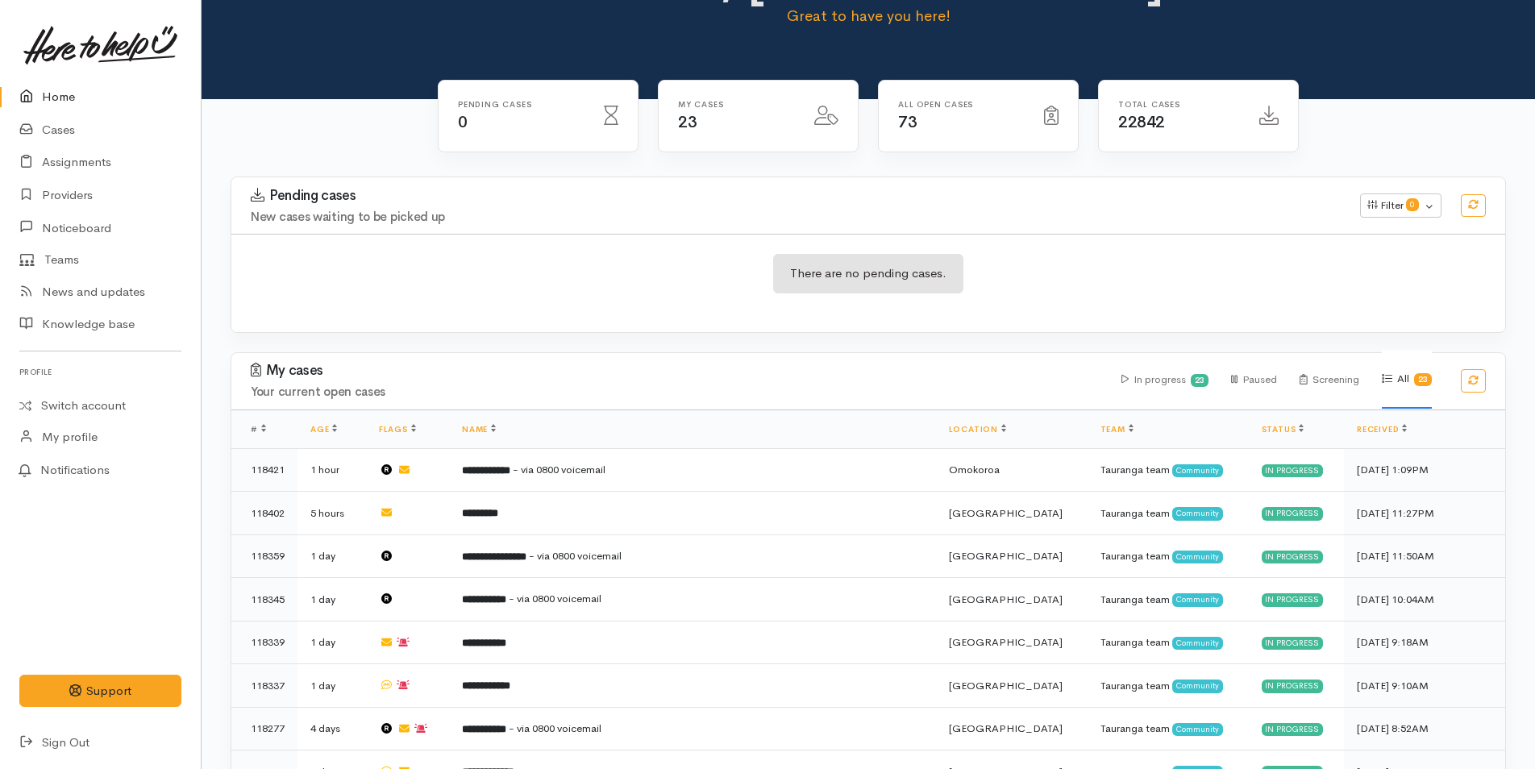
click at [73, 83] on link "Home" at bounding box center [100, 97] width 201 height 33
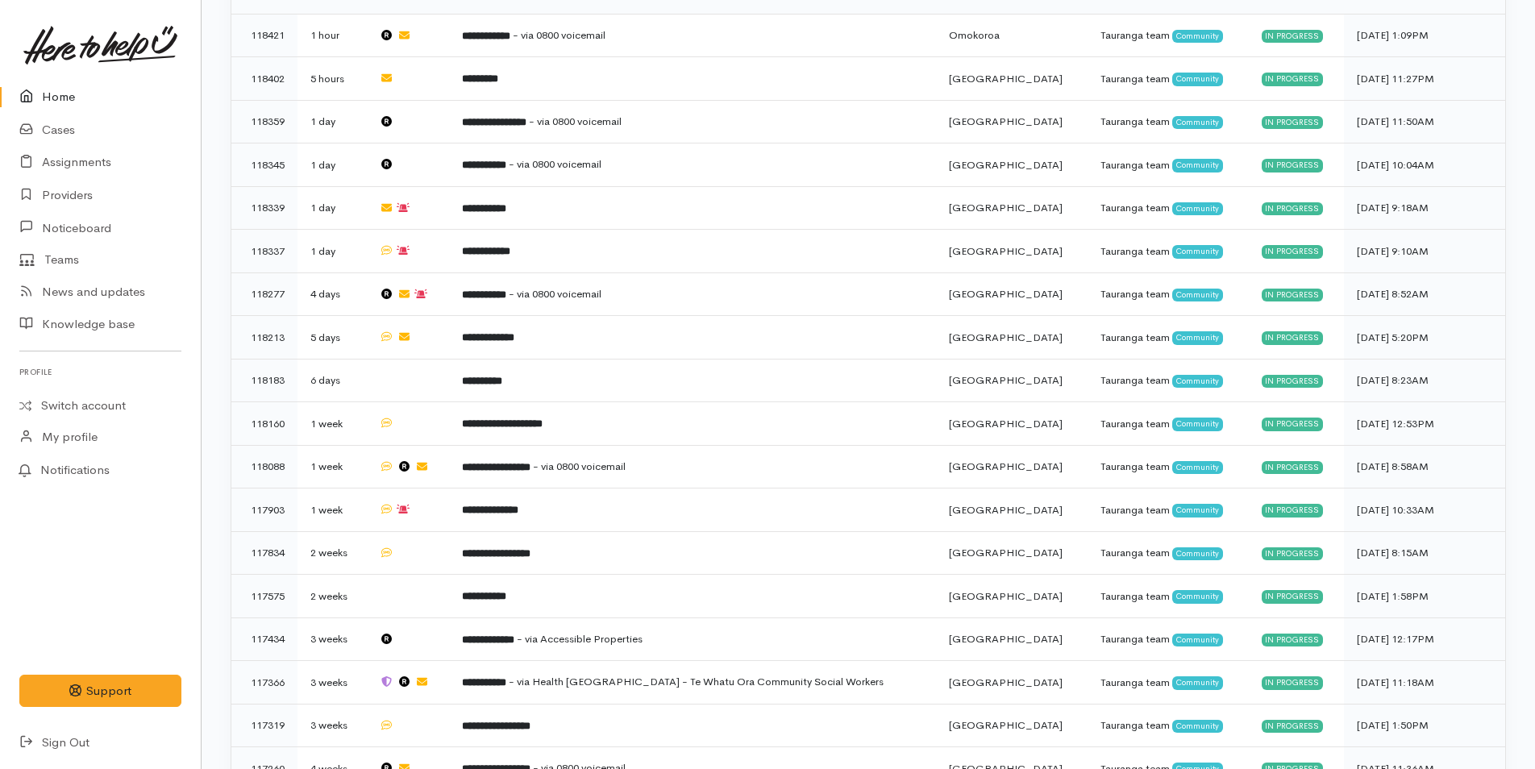
scroll to position [69, 0]
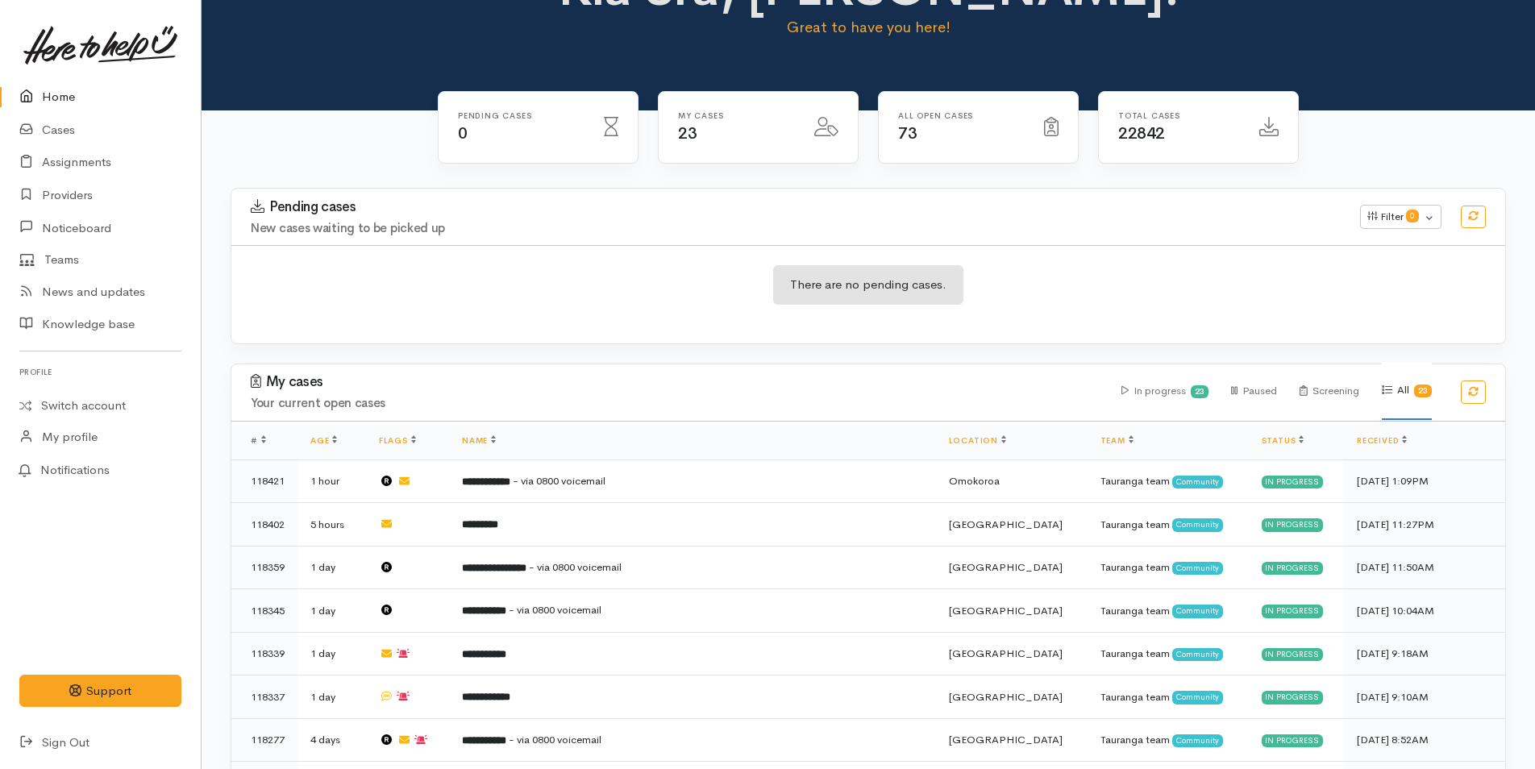
click at [44, 90] on link "Home" at bounding box center [100, 97] width 201 height 33
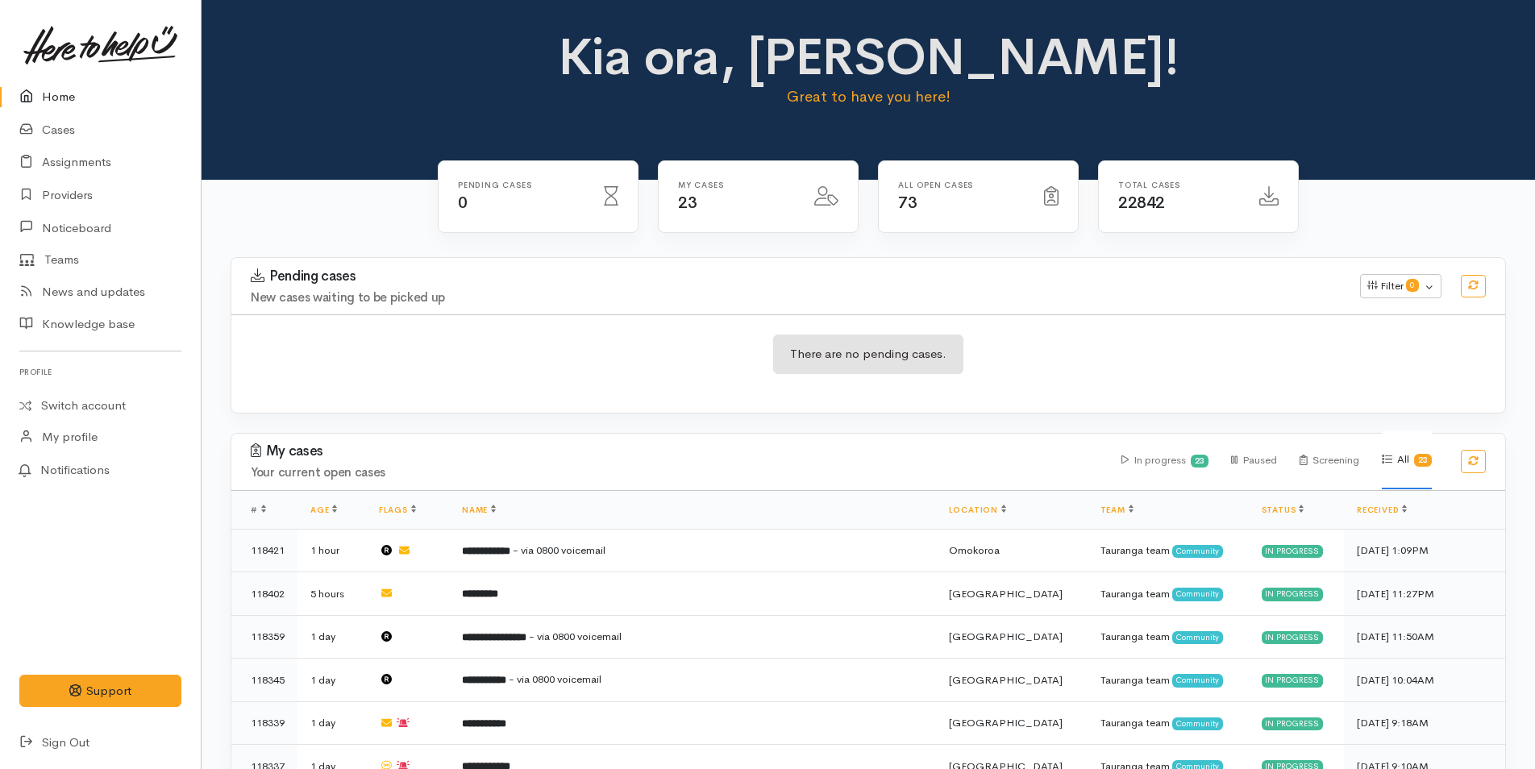
click at [60, 82] on link "Home" at bounding box center [100, 97] width 201 height 33
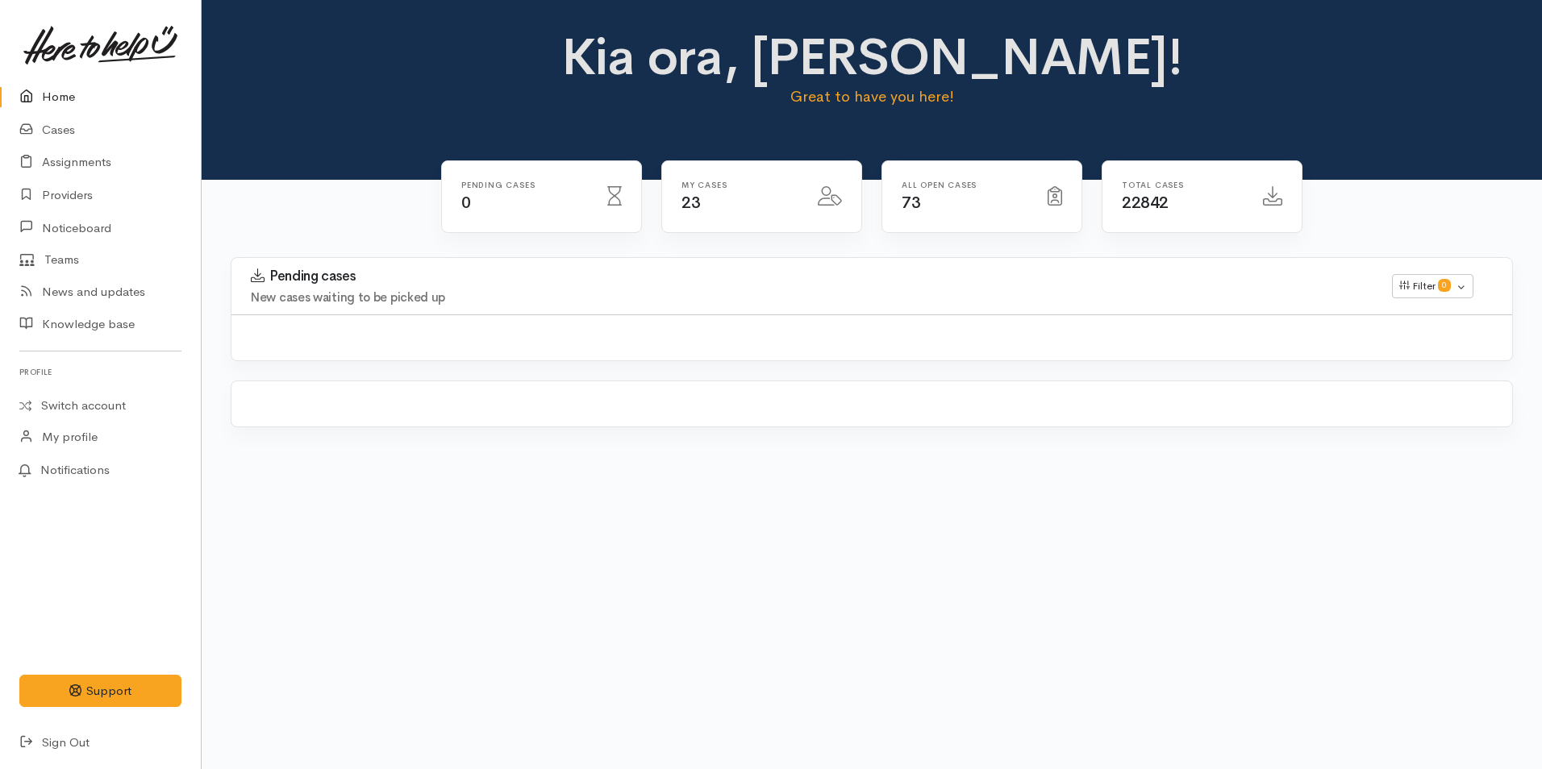
click at [20, 91] on icon at bounding box center [30, 97] width 23 height 20
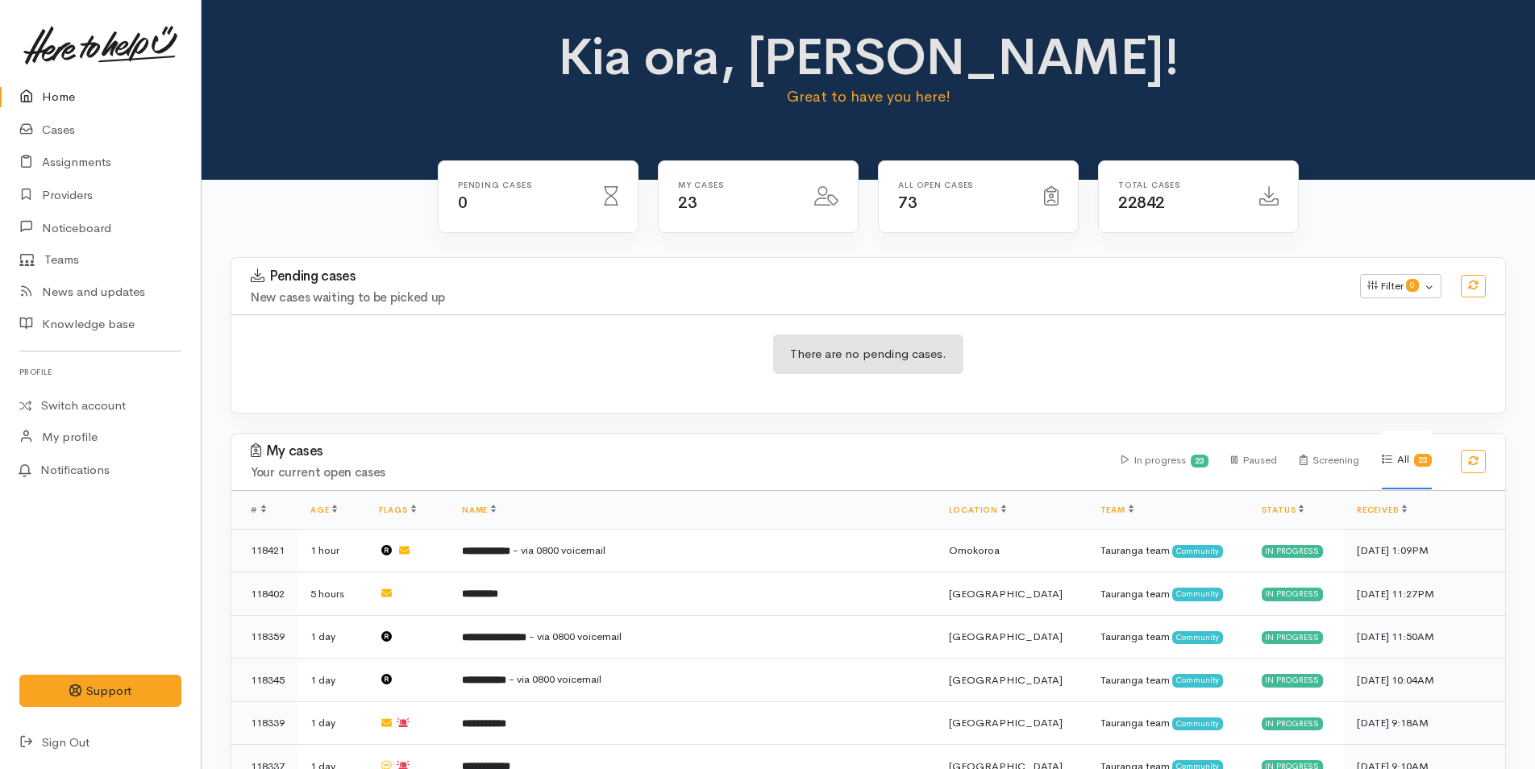
click at [59, 95] on link "Home" at bounding box center [100, 97] width 201 height 33
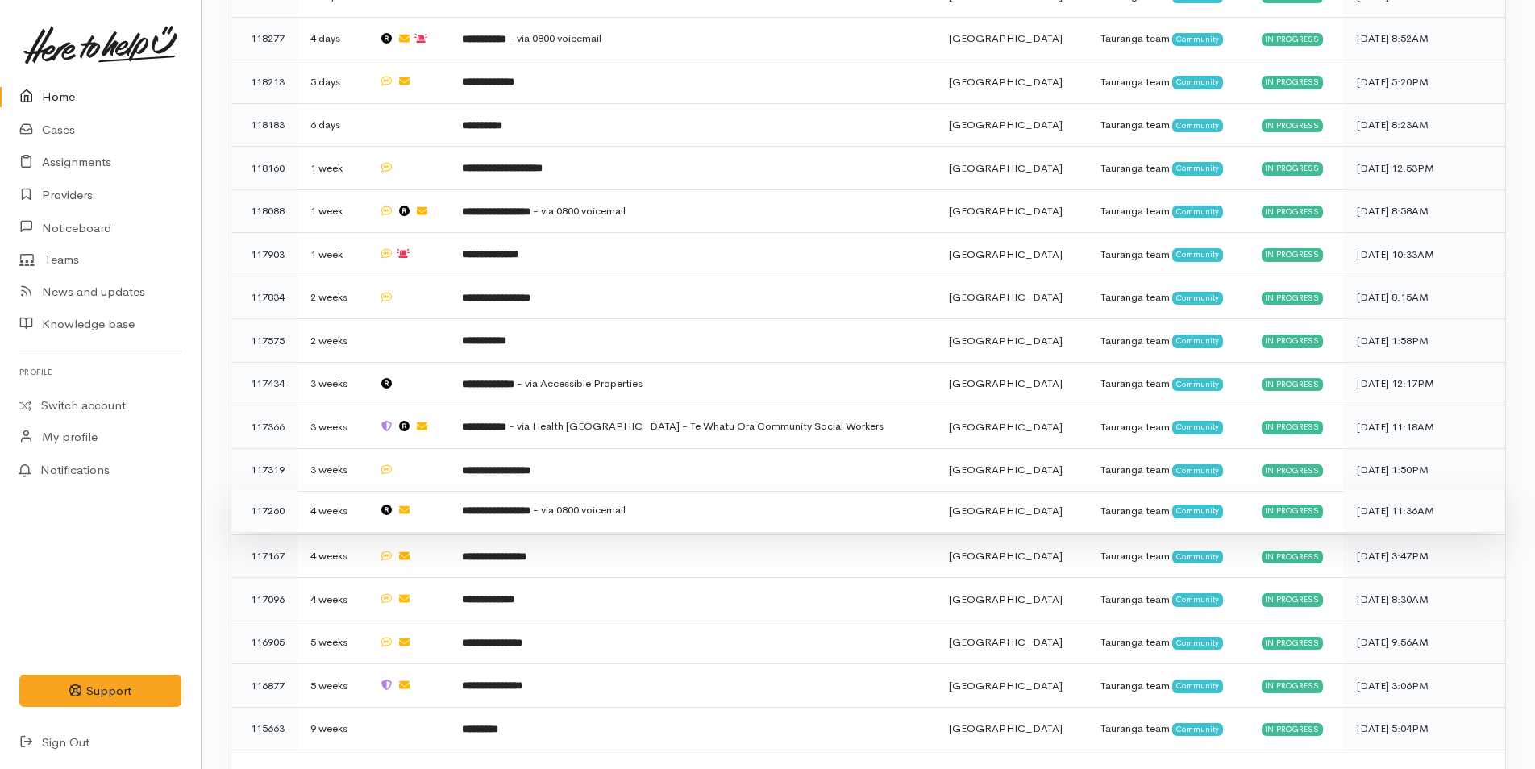
scroll to position [795, 0]
